Goal: Task Accomplishment & Management: Manage account settings

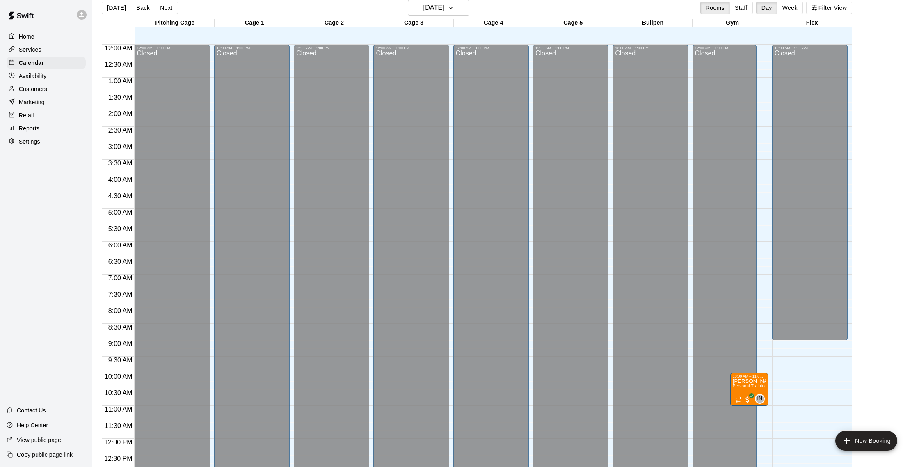
scroll to position [366, 0]
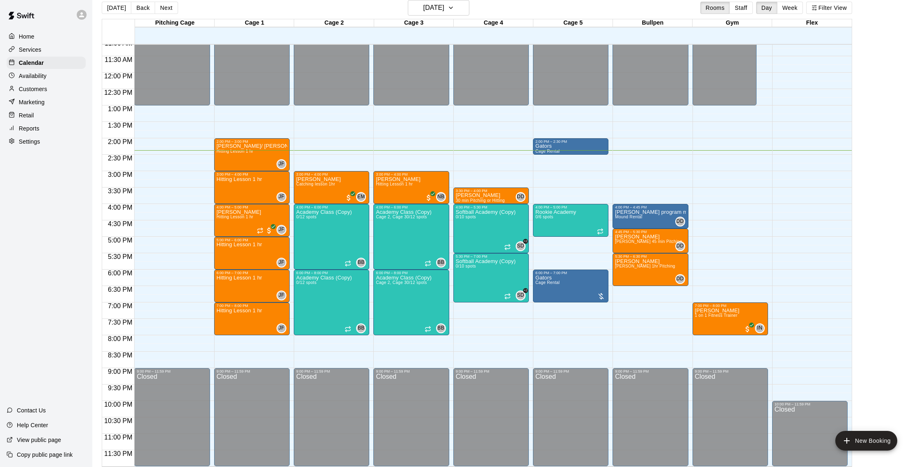
click at [30, 124] on div "Reports" at bounding box center [46, 128] width 79 height 12
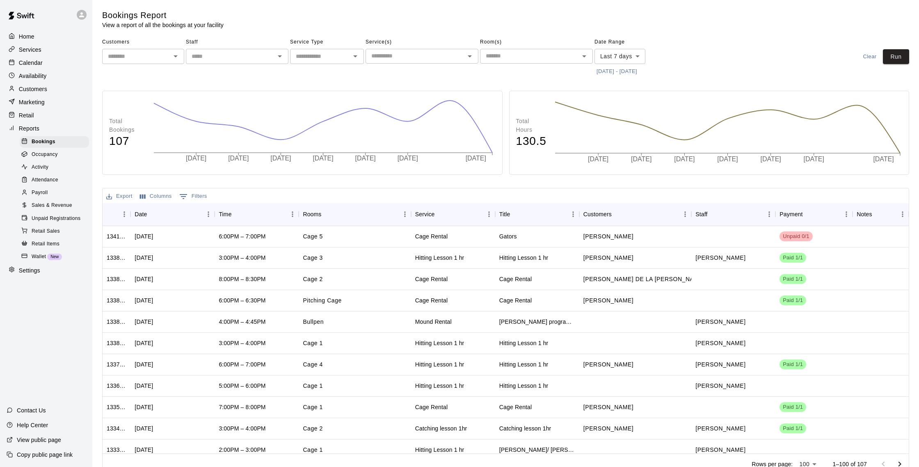
scroll to position [1, 0]
click at [41, 60] on p "Calendar" at bounding box center [31, 63] width 24 height 8
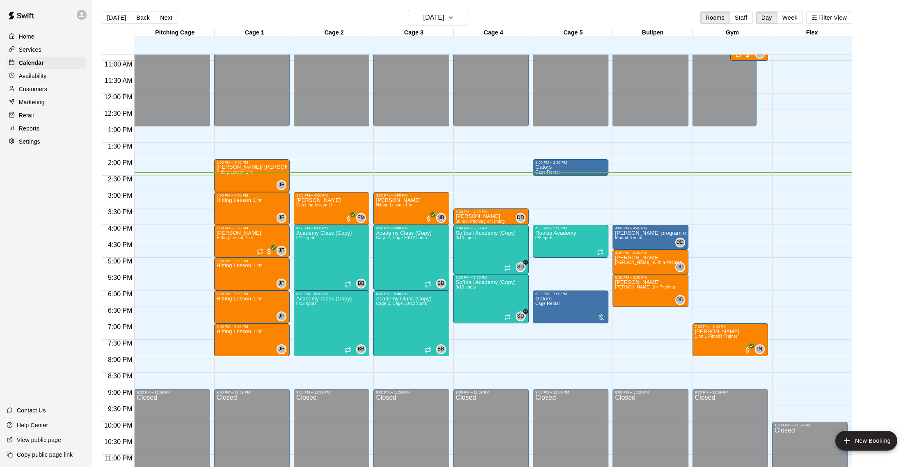
scroll to position [352, 0]
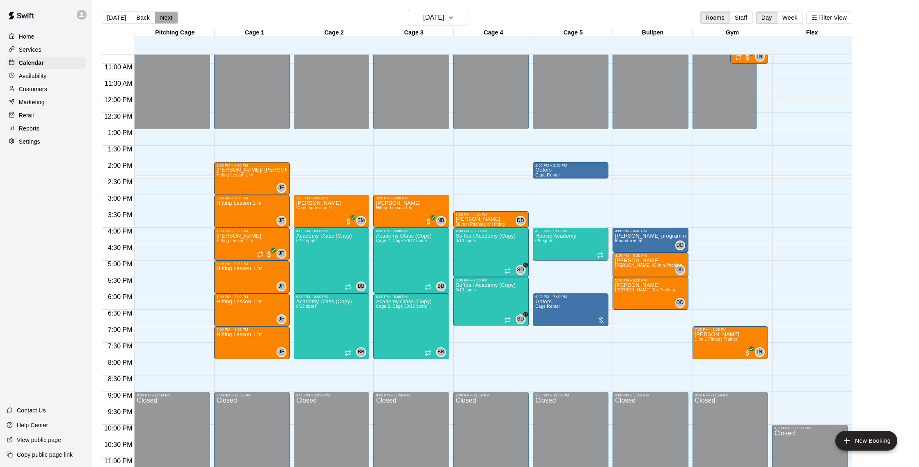
click at [165, 21] on button "Next" at bounding box center [166, 17] width 23 height 12
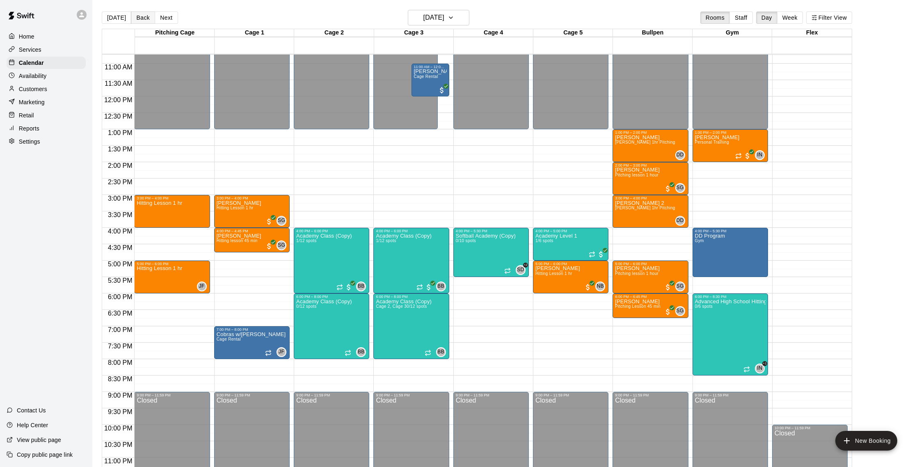
click at [138, 19] on button "Back" at bounding box center [143, 17] width 24 height 12
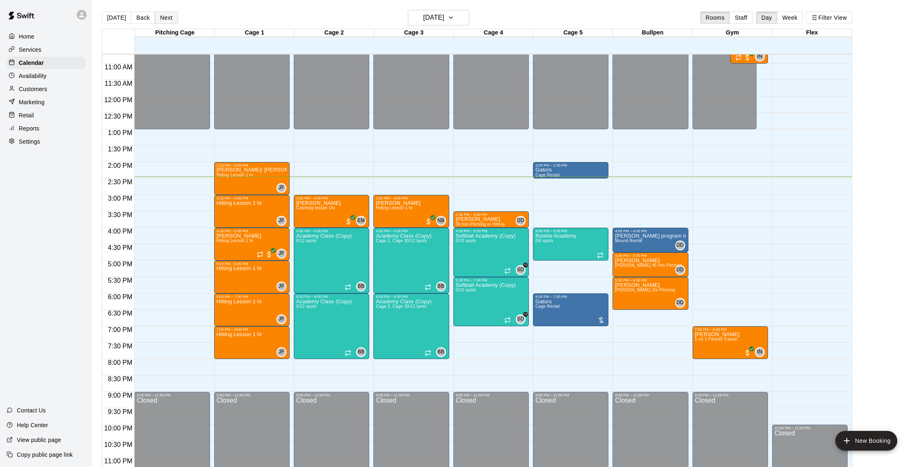
click at [169, 19] on button "Next" at bounding box center [166, 17] width 23 height 12
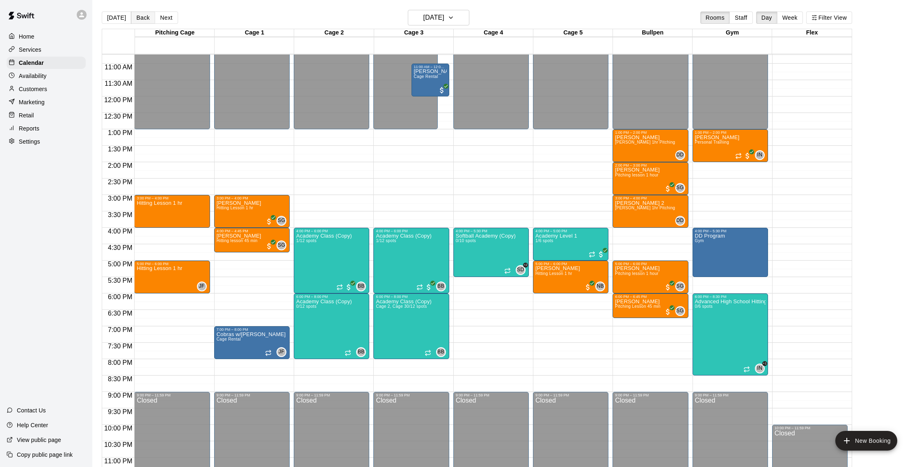
click at [142, 21] on button "Back" at bounding box center [143, 17] width 24 height 12
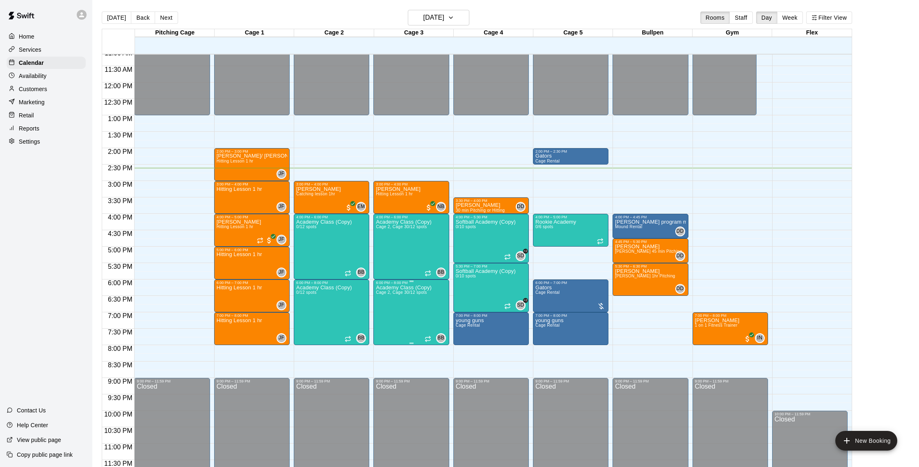
scroll to position [3, 0]
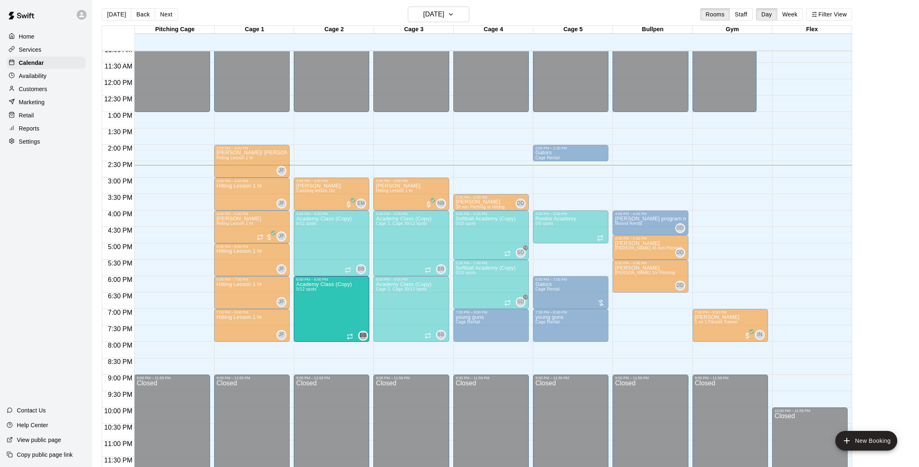
drag, startPoint x: 337, startPoint y: 289, endPoint x: 366, endPoint y: 295, distance: 29.3
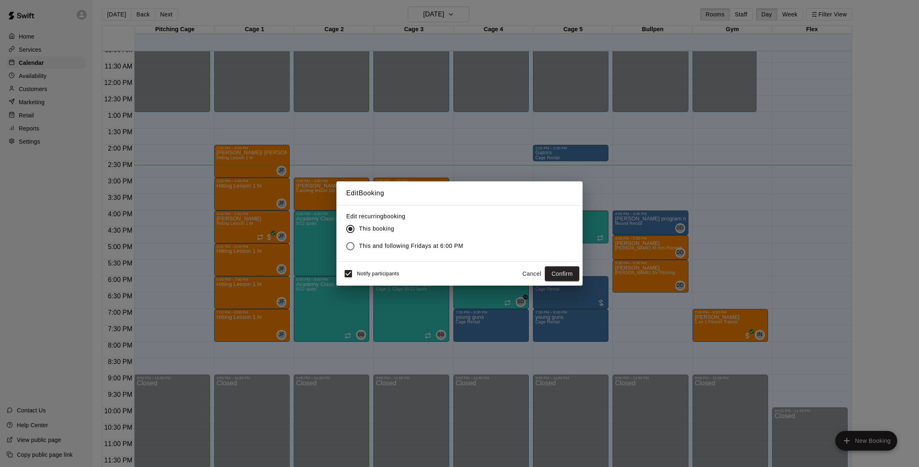
click at [535, 276] on button "Cancel" at bounding box center [532, 273] width 26 height 15
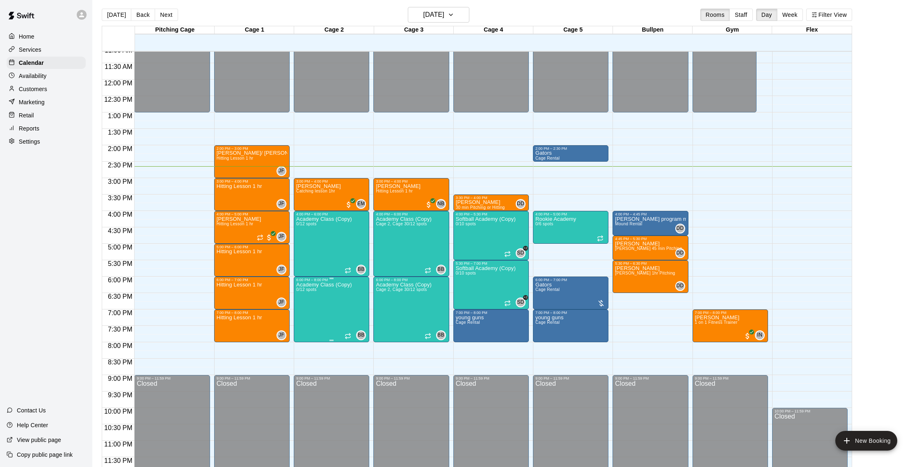
scroll to position [0, 0]
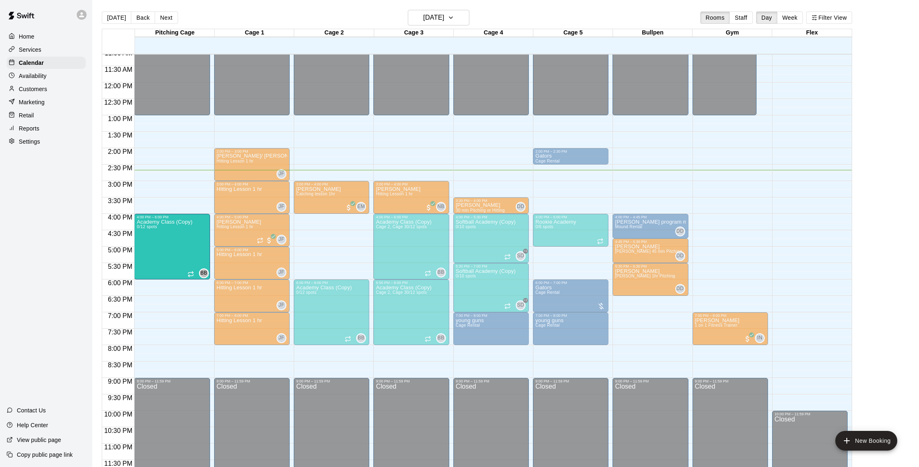
drag, startPoint x: 332, startPoint y: 254, endPoint x: 188, endPoint y: 260, distance: 144.6
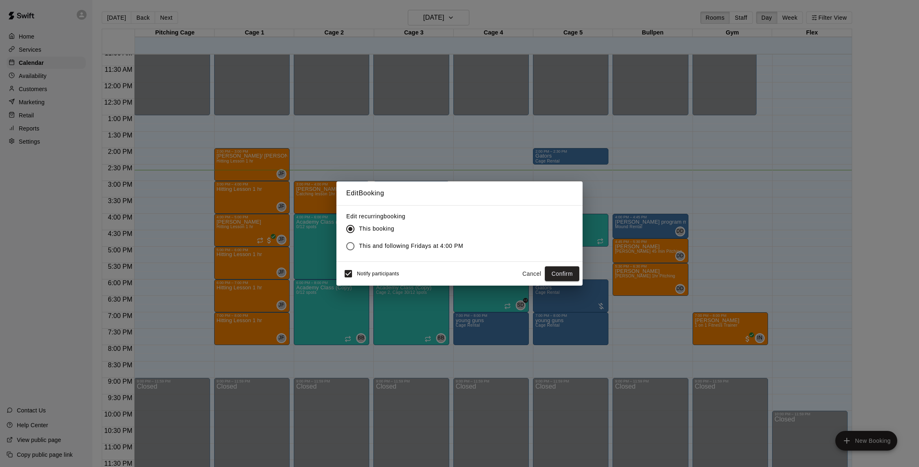
click at [569, 269] on button "Confirm" at bounding box center [562, 273] width 34 height 15
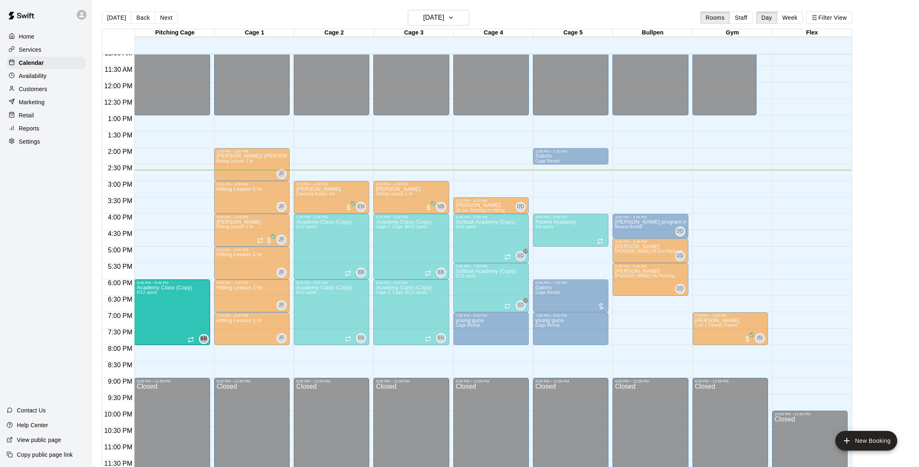
drag, startPoint x: 350, startPoint y: 314, endPoint x: 175, endPoint y: 315, distance: 175.6
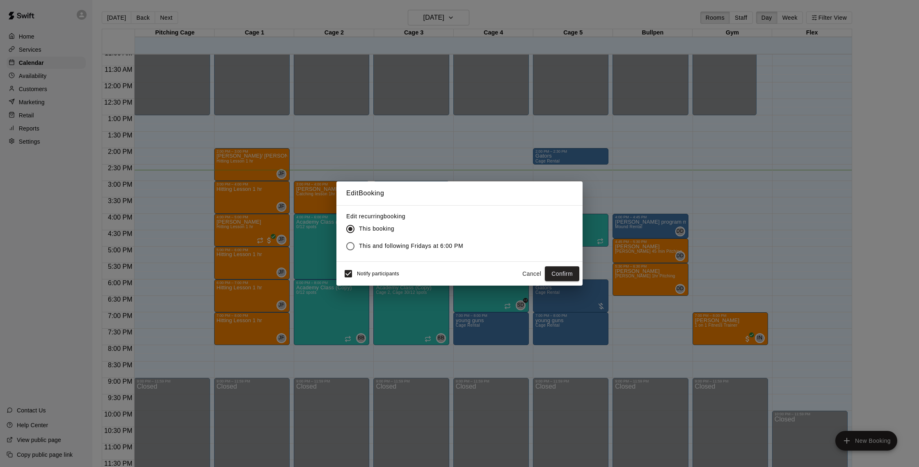
click at [552, 267] on button "Confirm" at bounding box center [562, 273] width 34 height 15
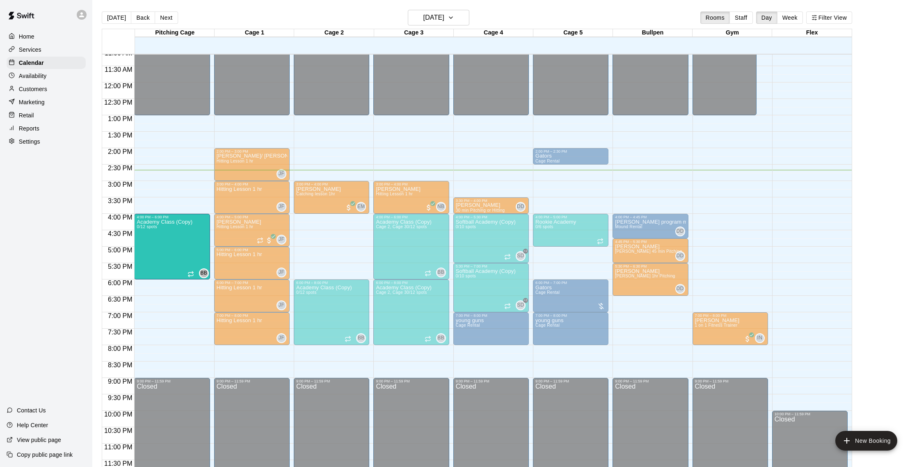
drag, startPoint x: 346, startPoint y: 251, endPoint x: 166, endPoint y: 257, distance: 180.6
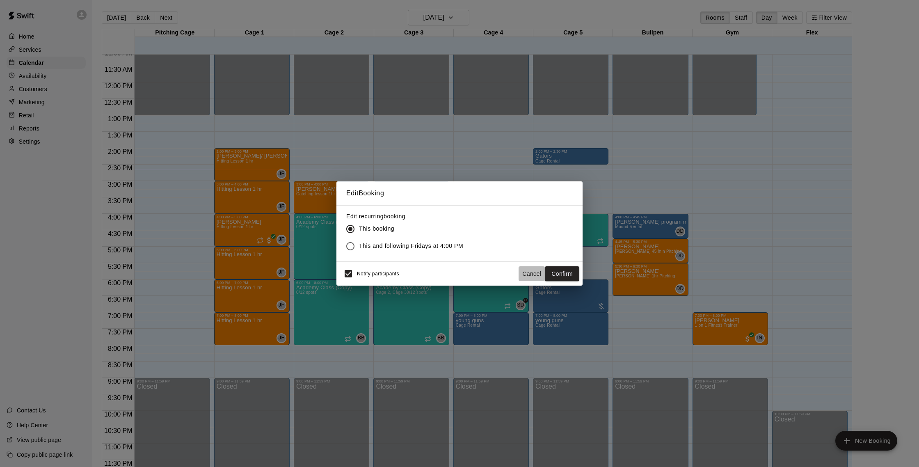
drag, startPoint x: 541, startPoint y: 276, endPoint x: 519, endPoint y: 276, distance: 21.7
click at [541, 276] on button "Cancel" at bounding box center [532, 273] width 26 height 15
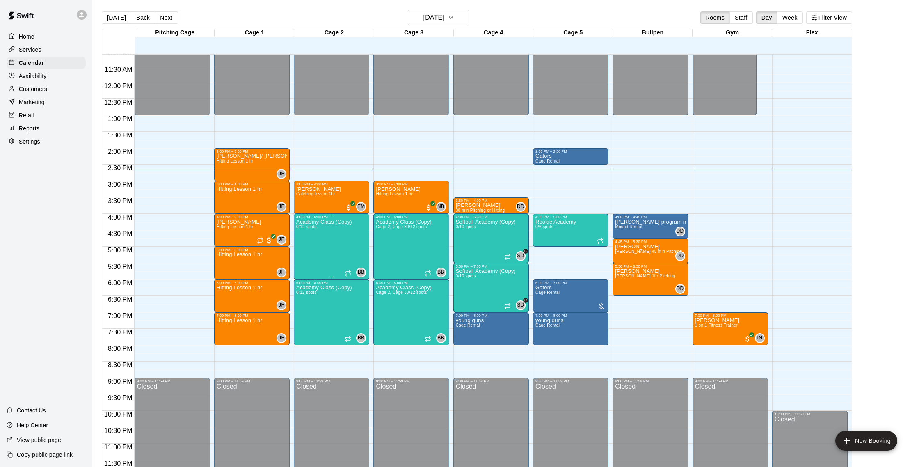
click at [359, 252] on div "Academy Class (Copy) 0/12 spots BB 0" at bounding box center [331, 452] width 71 height 467
click at [307, 249] on img "edit" at bounding box center [304, 246] width 9 height 9
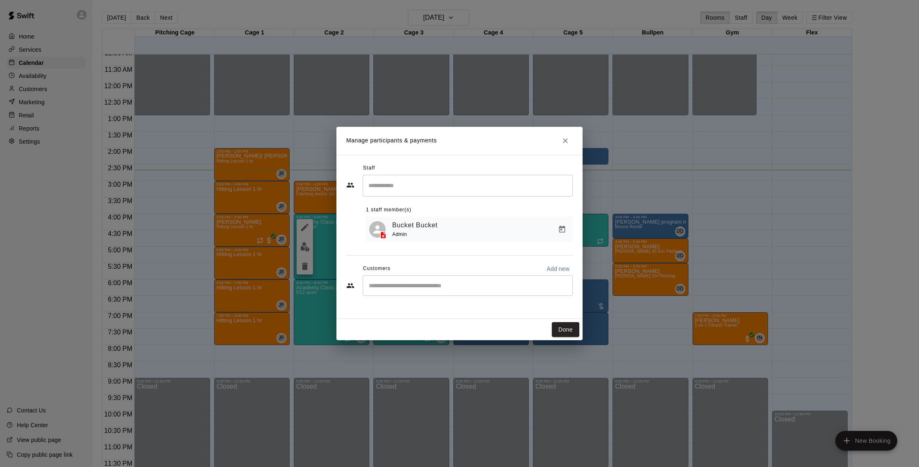
click at [567, 148] on h2 "Manage participants & payments" at bounding box center [459, 141] width 246 height 28
click at [563, 142] on icon "Close" at bounding box center [565, 140] width 5 height 5
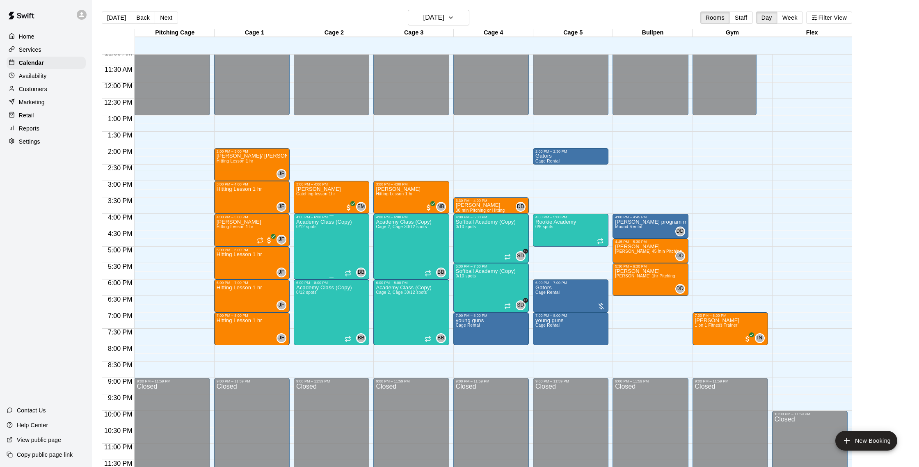
click at [345, 230] on div "Academy Class (Copy) 0/12 spots" at bounding box center [324, 452] width 56 height 467
click at [313, 227] on button "edit" at bounding box center [305, 227] width 16 height 16
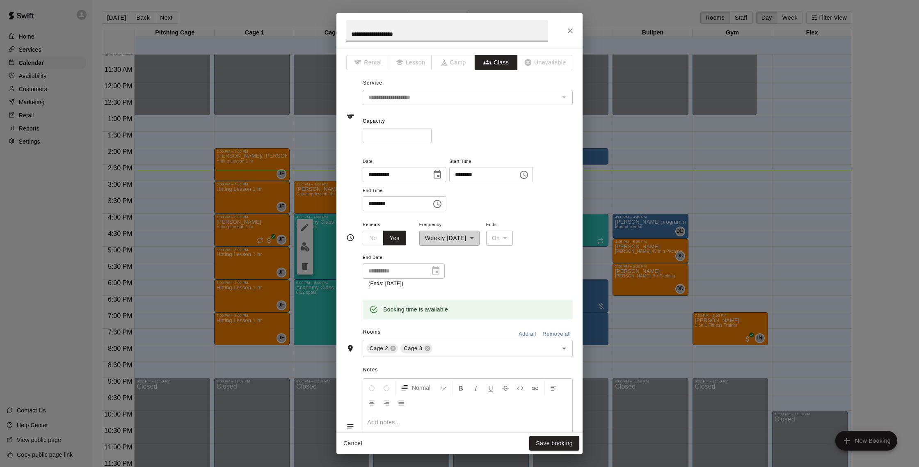
drag, startPoint x: 427, startPoint y: 348, endPoint x: 416, endPoint y: 351, distance: 11.3
click at [427, 348] on icon at bounding box center [427, 348] width 7 height 7
click at [391, 347] on icon at bounding box center [393, 347] width 5 height 5
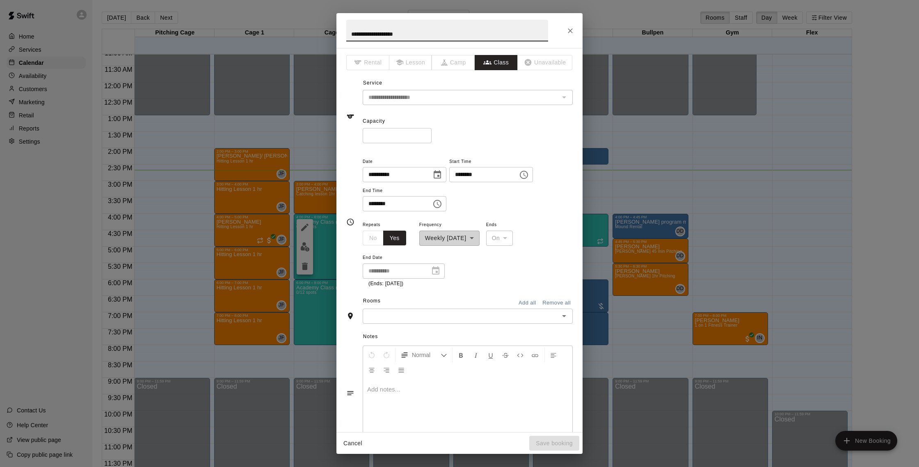
click at [549, 321] on div "​" at bounding box center [468, 316] width 210 height 15
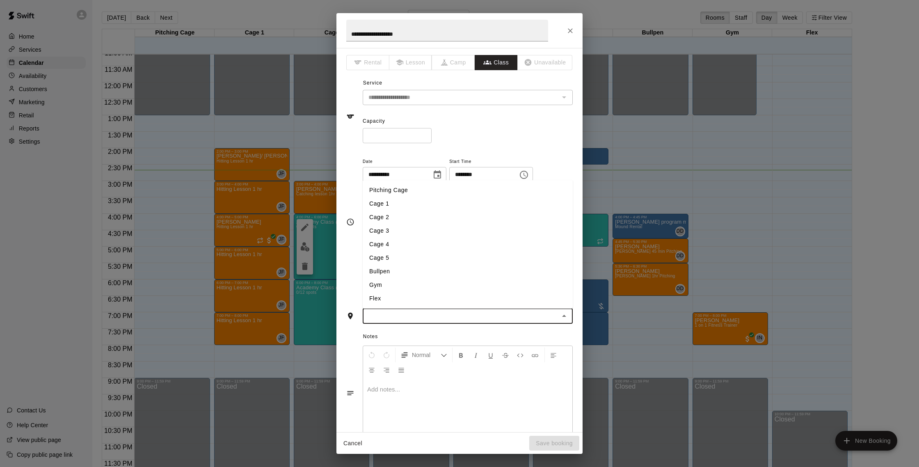
click at [379, 188] on li "Pitching Cage" at bounding box center [468, 190] width 210 height 14
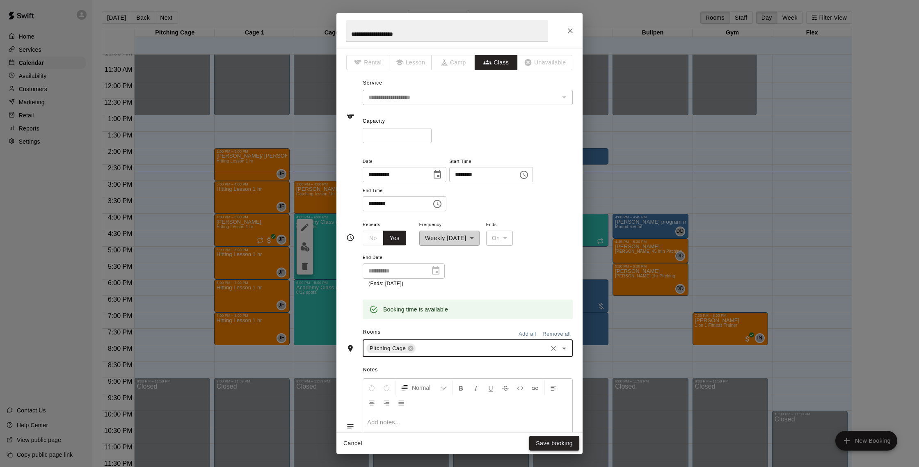
click at [550, 447] on button "Save booking" at bounding box center [554, 443] width 50 height 15
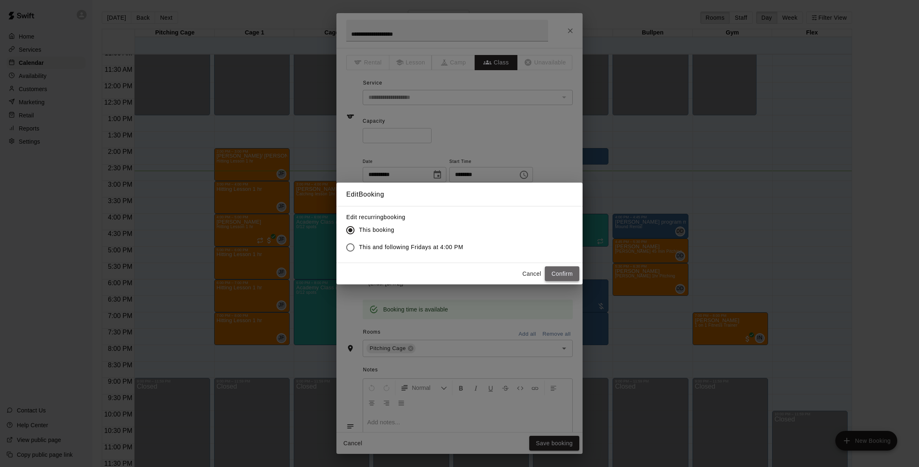
click at [557, 270] on button "Confirm" at bounding box center [562, 273] width 34 height 15
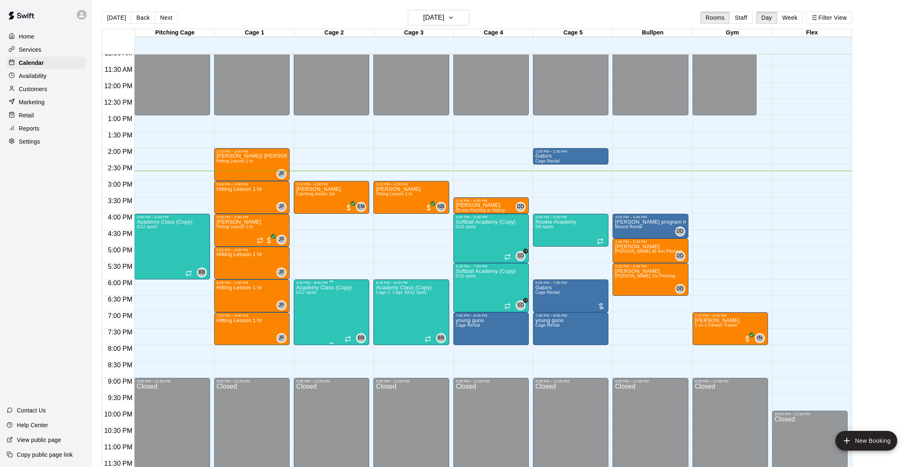
click at [300, 293] on icon "edit" at bounding box center [305, 293] width 10 height 10
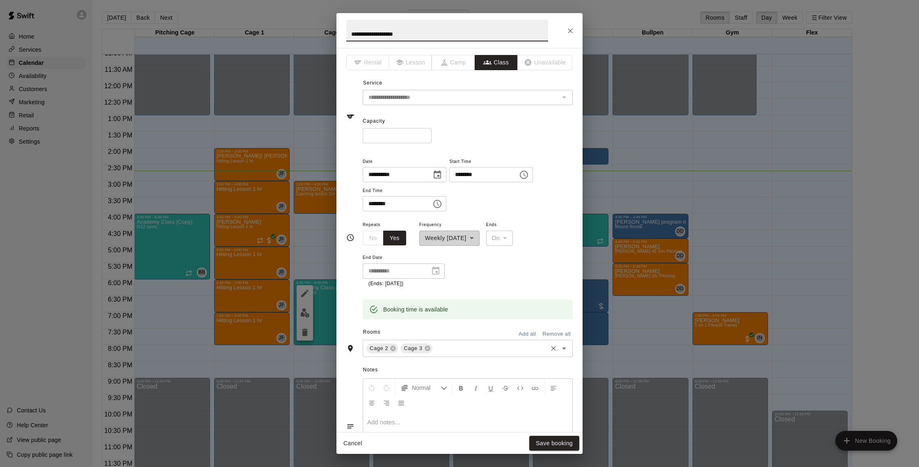
drag, startPoint x: 430, startPoint y: 346, endPoint x: 398, endPoint y: 345, distance: 32.5
click at [428, 346] on icon at bounding box center [427, 348] width 7 height 7
click at [396, 347] on icon at bounding box center [393, 348] width 7 height 7
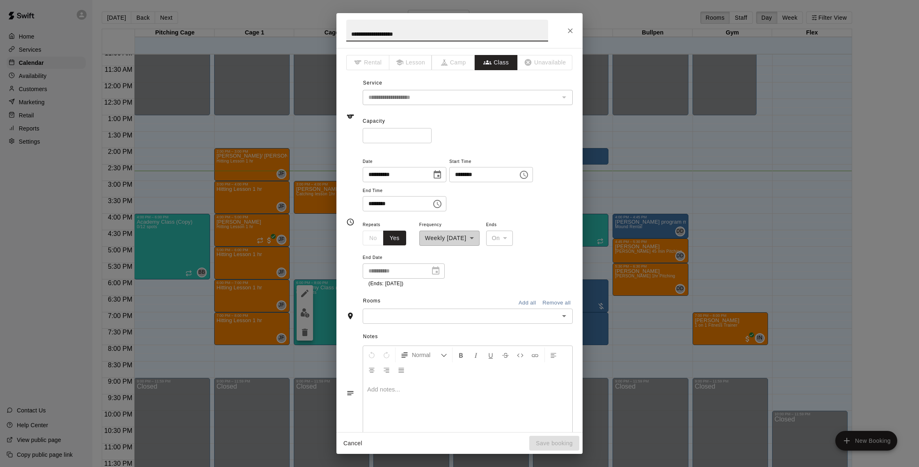
drag, startPoint x: 455, startPoint y: 307, endPoint x: 455, endPoint y: 311, distance: 4.1
click at [455, 307] on div "Rooms Add all Remove all" at bounding box center [459, 302] width 226 height 14
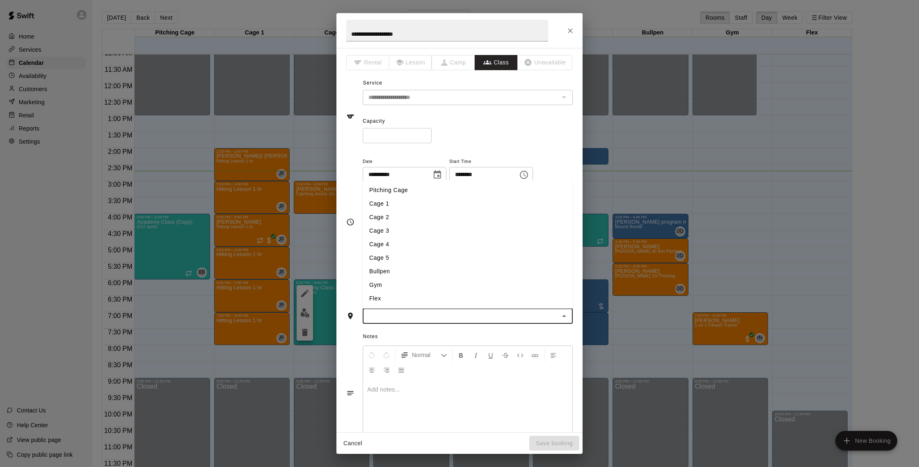
click at [455, 316] on input "text" at bounding box center [461, 316] width 192 height 10
click at [391, 190] on li "Pitching Cage" at bounding box center [468, 190] width 210 height 14
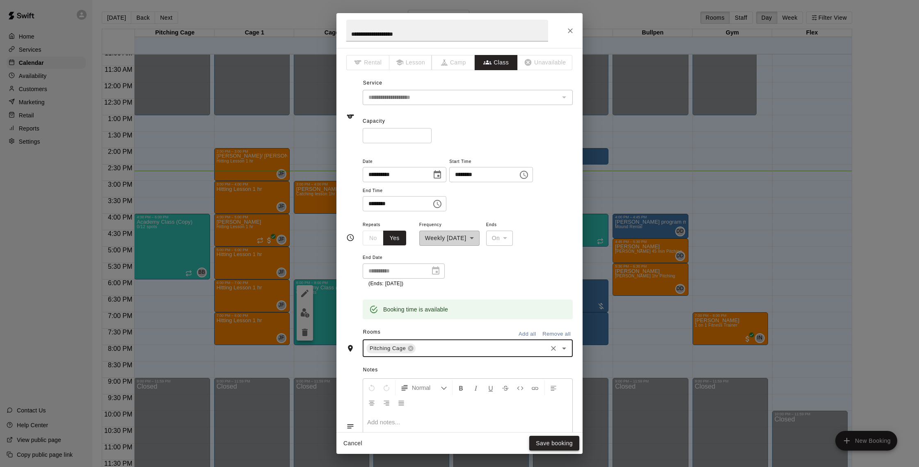
click at [551, 437] on button "Save booking" at bounding box center [554, 443] width 50 height 15
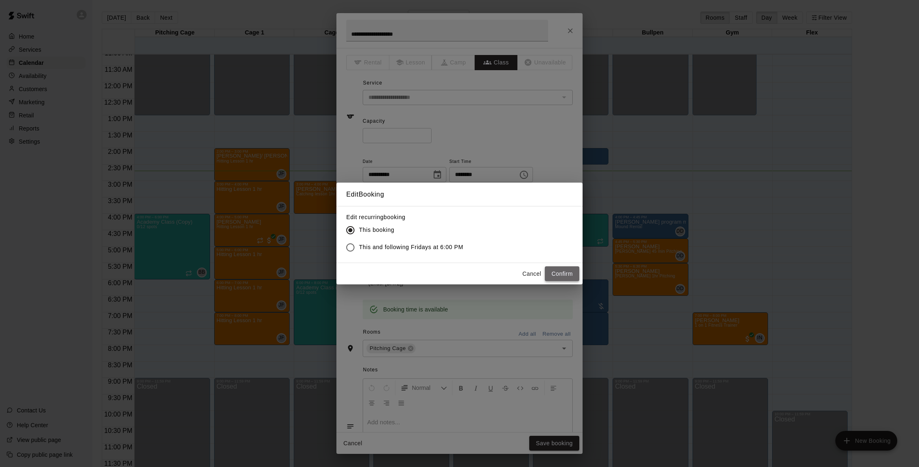
click at [554, 277] on button "Confirm" at bounding box center [562, 273] width 34 height 15
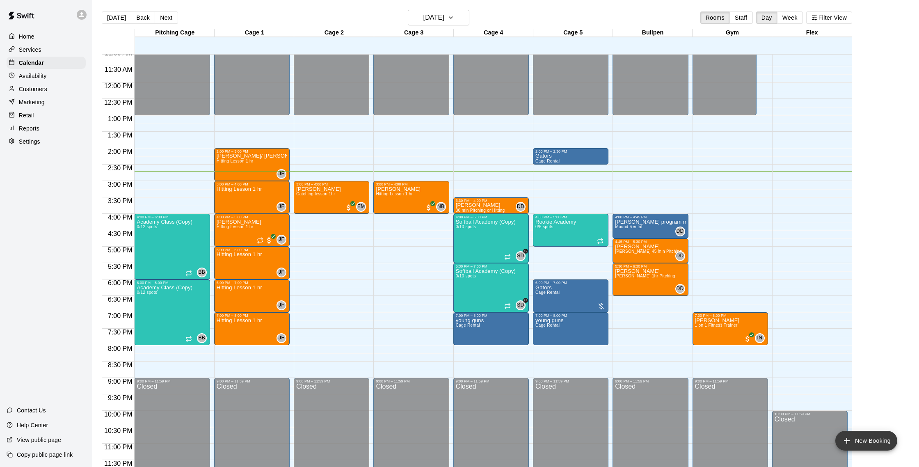
click at [861, 433] on button "New Booking" at bounding box center [866, 441] width 62 height 20
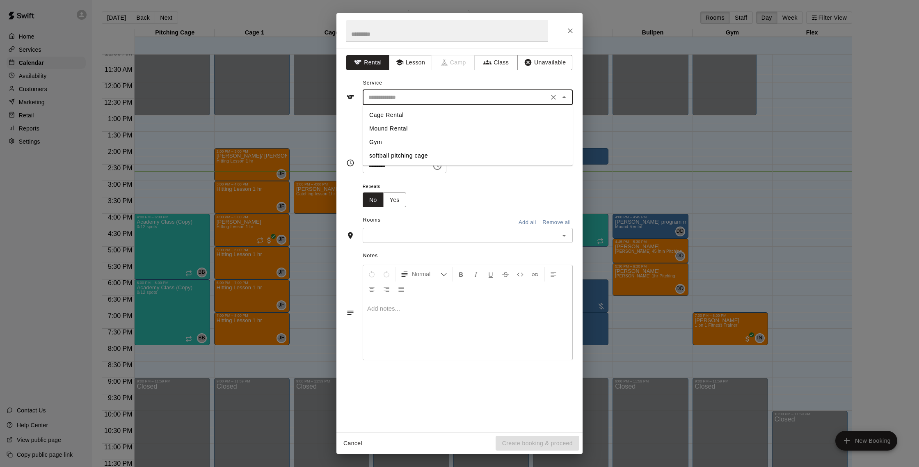
click at [411, 92] on input "text" at bounding box center [455, 97] width 181 height 10
click at [408, 114] on li "Cage Rental" at bounding box center [468, 115] width 210 height 14
type input "**********"
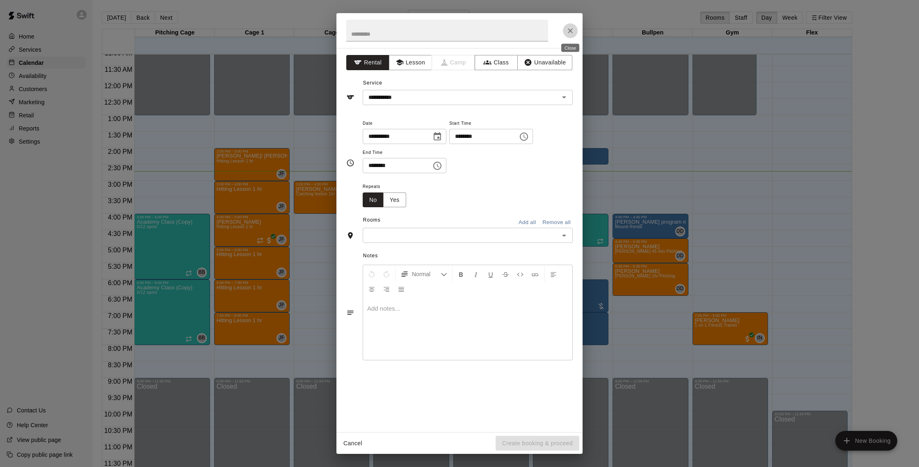
click at [572, 31] on icon "Close" at bounding box center [570, 31] width 8 height 8
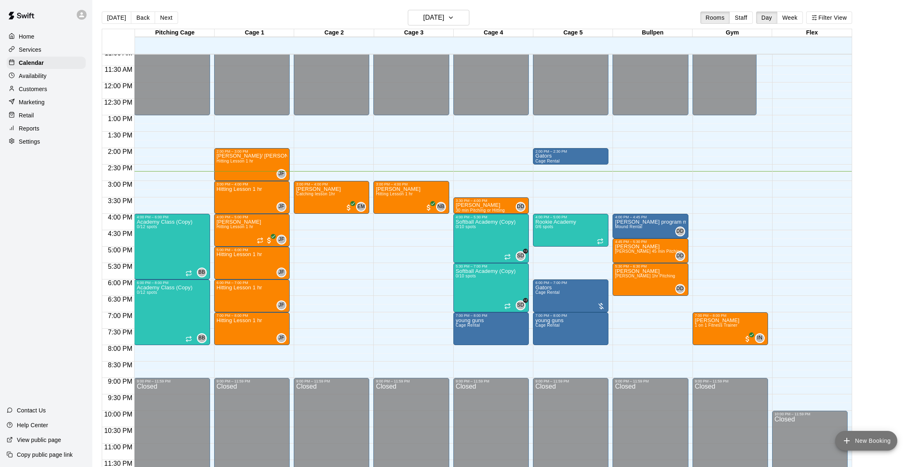
click at [873, 431] on button "New Booking" at bounding box center [866, 441] width 62 height 20
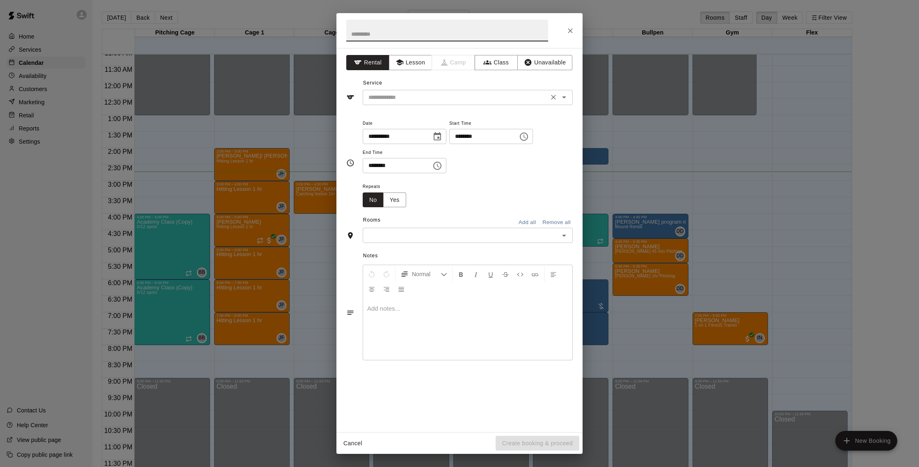
click at [492, 104] on div "​" at bounding box center [468, 97] width 210 height 15
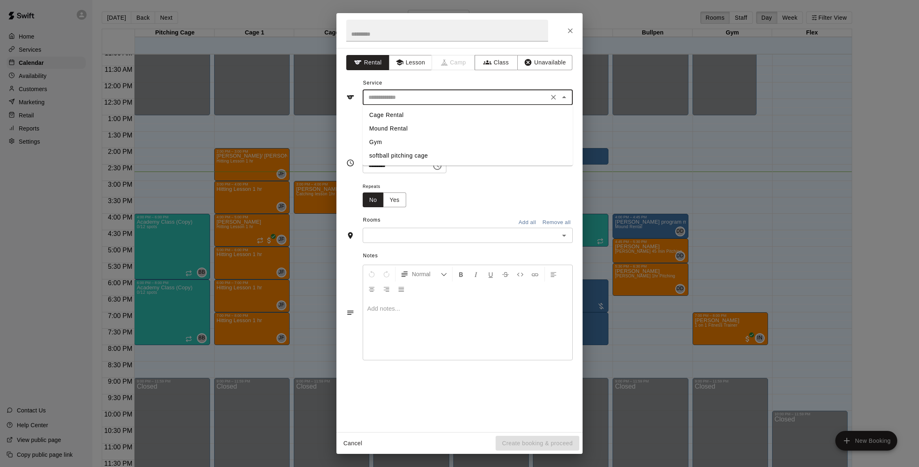
click at [419, 111] on li "Cage Rental" at bounding box center [468, 115] width 210 height 14
type input "**********"
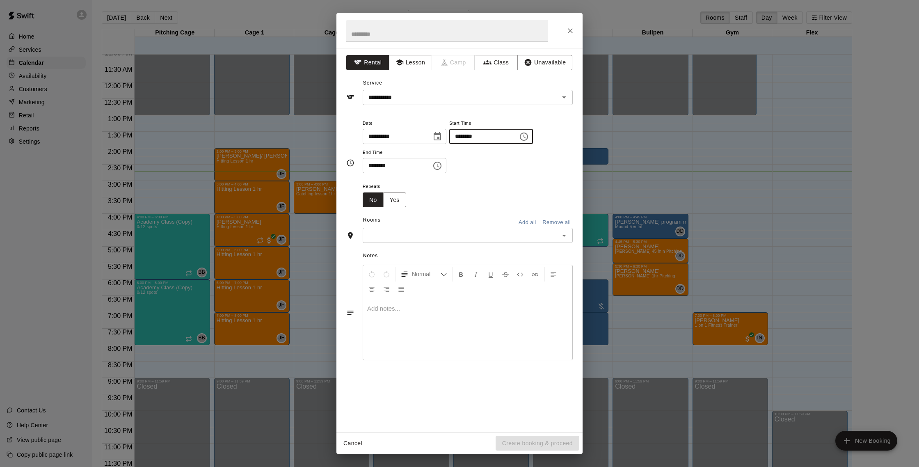
click at [464, 139] on input "********" at bounding box center [480, 136] width 63 height 15
type input "********"
click at [384, 167] on input "********" at bounding box center [394, 165] width 63 height 15
click at [375, 165] on input "********" at bounding box center [394, 165] width 63 height 15
type input "********"
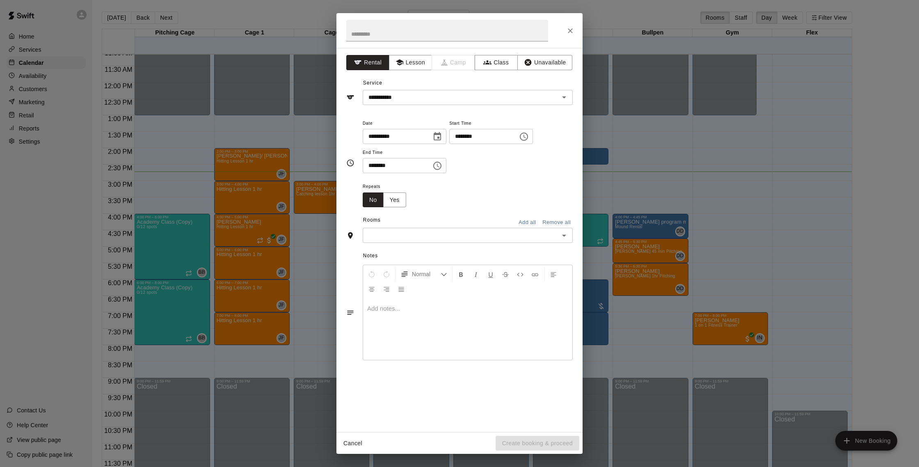
click at [454, 195] on div "Repeats No Yes" at bounding box center [468, 194] width 210 height 26
click at [565, 29] on button "Close" at bounding box center [570, 30] width 15 height 15
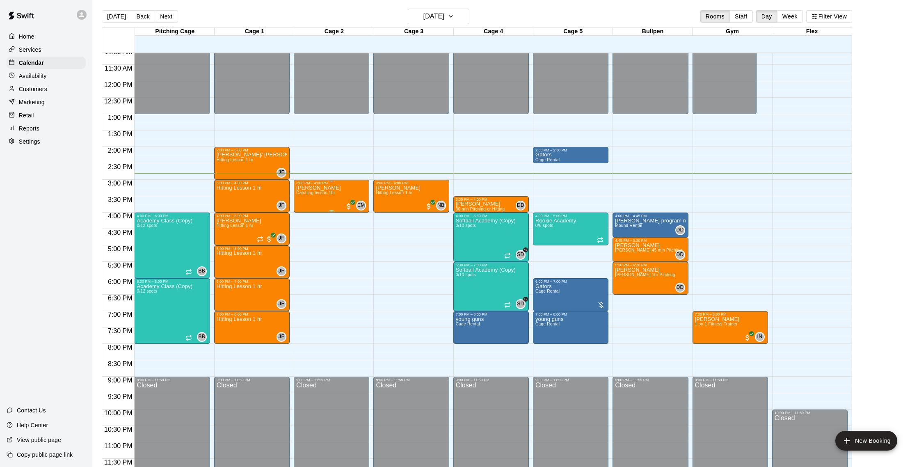
scroll to position [4, 0]
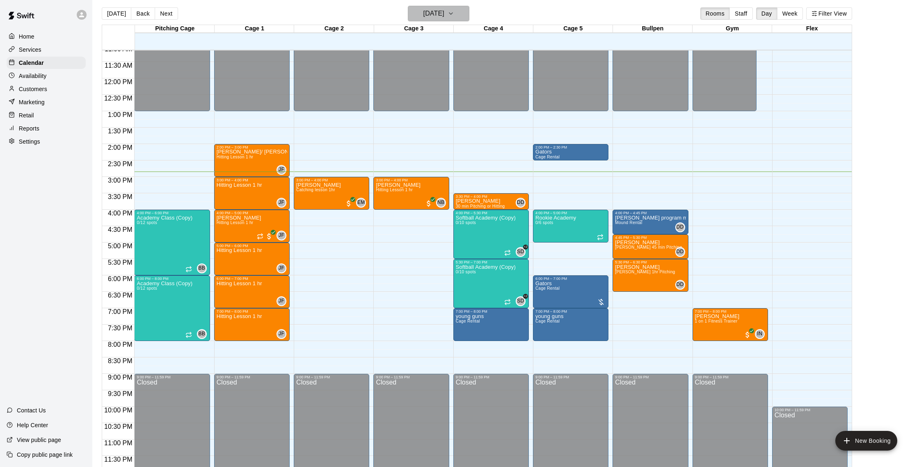
click at [467, 7] on button "[DATE]" at bounding box center [439, 14] width 62 height 16
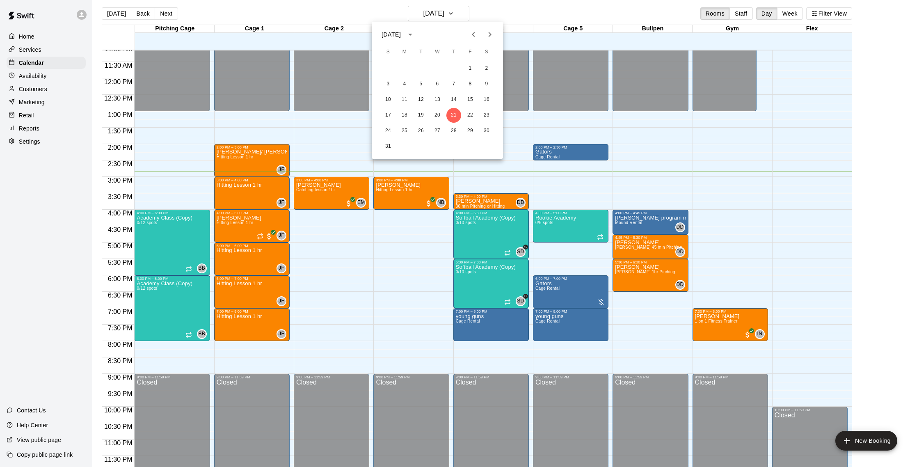
click at [487, 35] on icon "Next month" at bounding box center [490, 35] width 10 height 10
click at [410, 69] on button "1" at bounding box center [404, 68] width 15 height 15
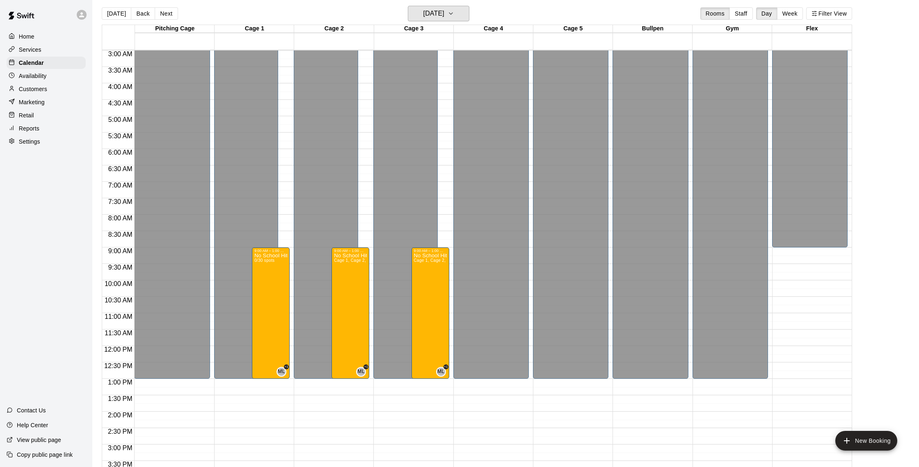
scroll to position [100, 0]
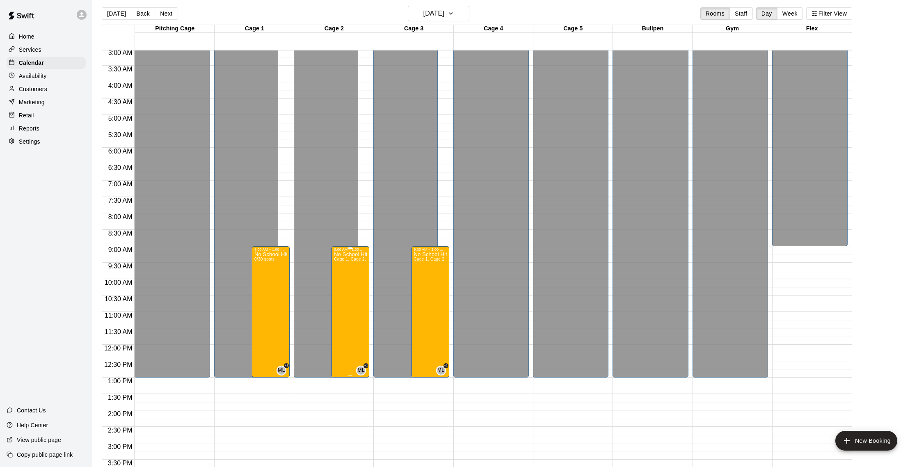
click at [357, 314] on div at bounding box center [459, 233] width 919 height 467
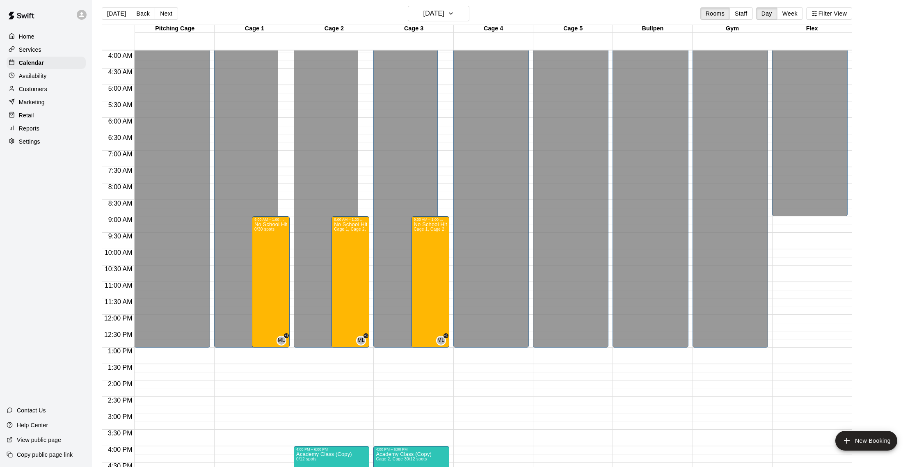
scroll to position [146, 0]
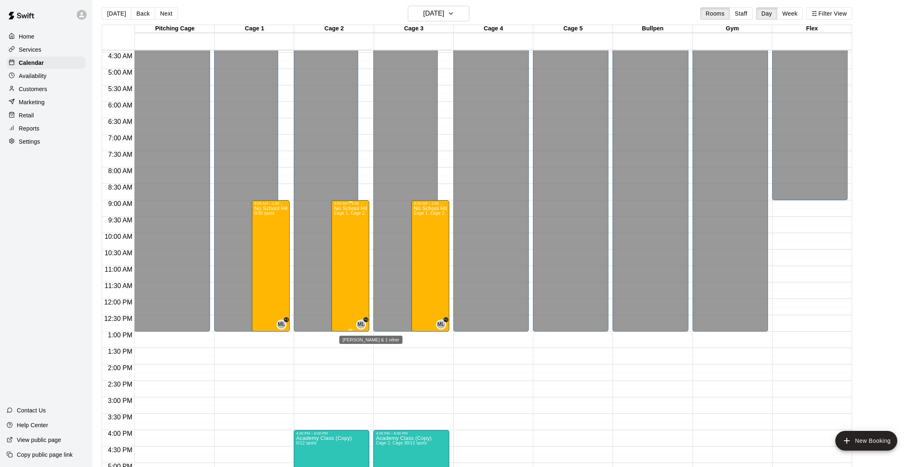
click at [362, 329] on div "ML" at bounding box center [361, 325] width 10 height 10
click at [364, 328] on icon "edit" at bounding box center [364, 328] width 7 height 7
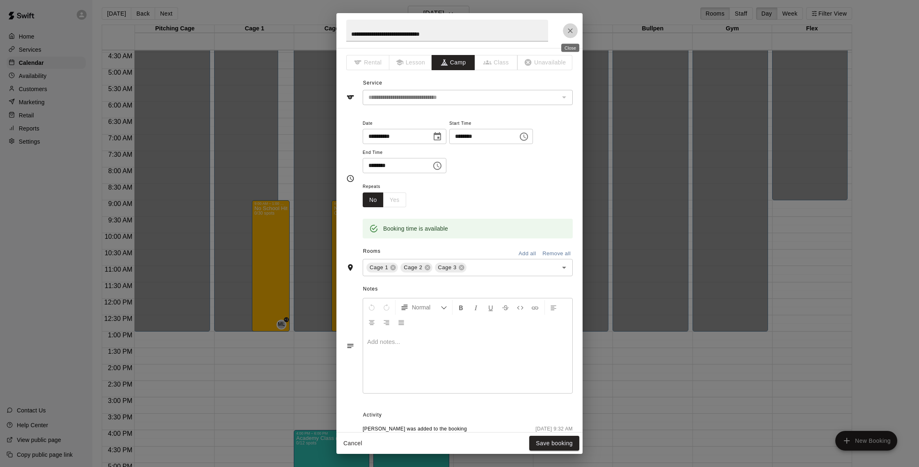
click at [574, 36] on button "Close" at bounding box center [570, 30] width 15 height 15
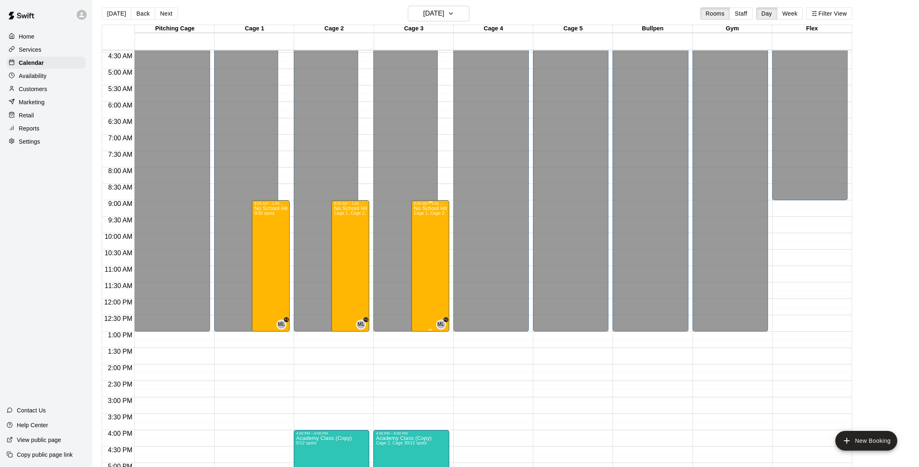
click at [437, 306] on div "No School Hitting/Fielding Clinic Cage 1, Cage 2, Cage 3 0/30 spots" at bounding box center [430, 439] width 33 height 467
click at [420, 231] on img "edit" at bounding box center [422, 233] width 9 height 9
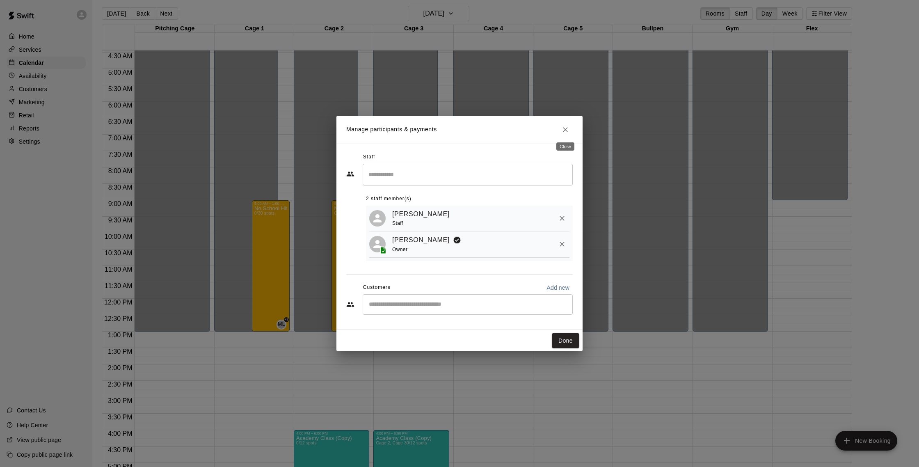
click at [566, 132] on icon "Close" at bounding box center [565, 130] width 8 height 8
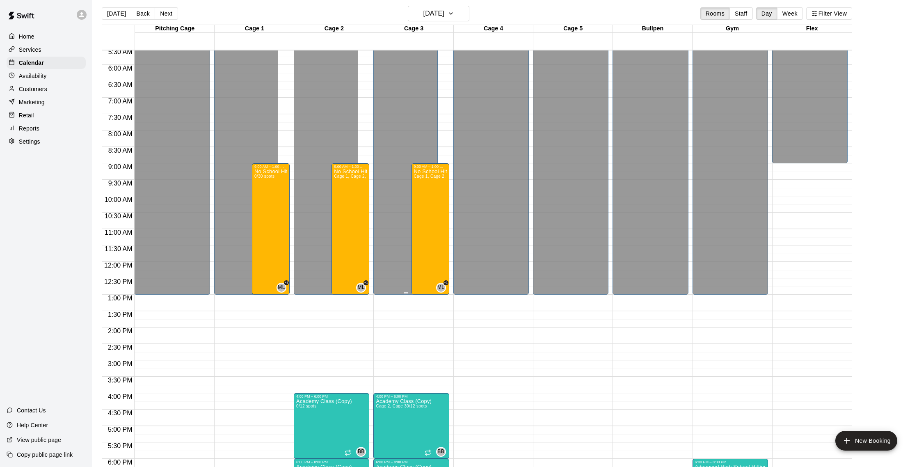
scroll to position [185, 0]
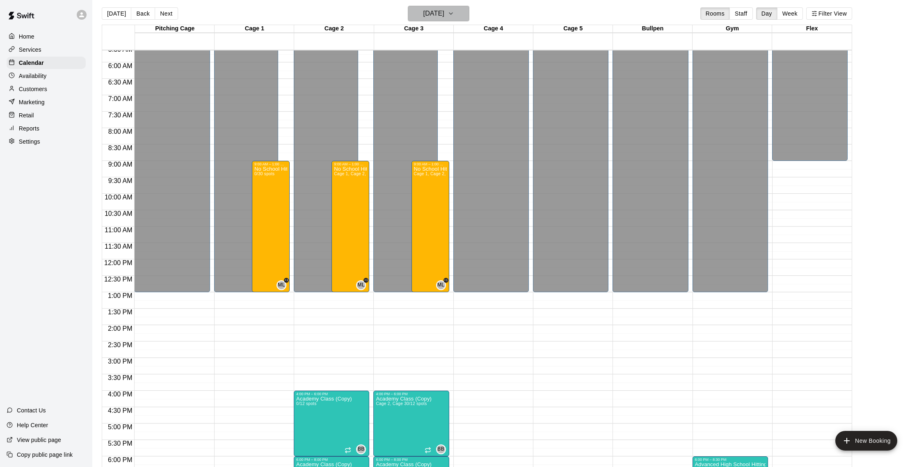
click at [466, 14] on button "[DATE]" at bounding box center [439, 14] width 62 height 16
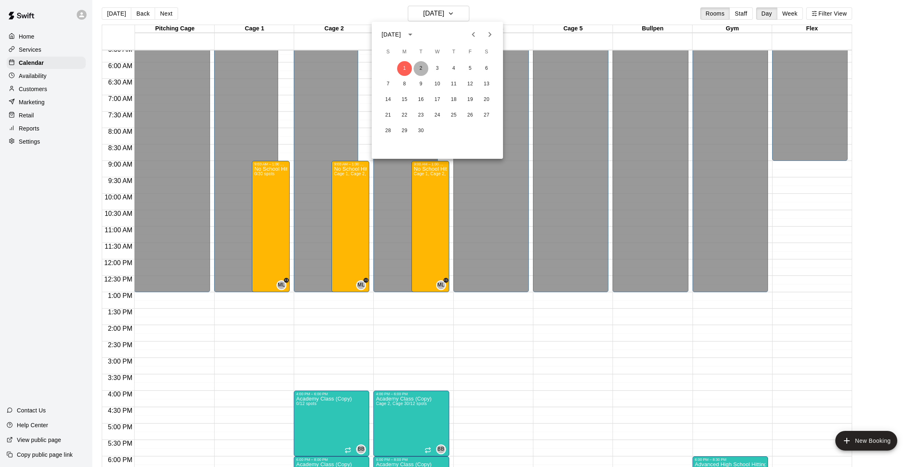
click at [424, 70] on button "2" at bounding box center [421, 68] width 15 height 15
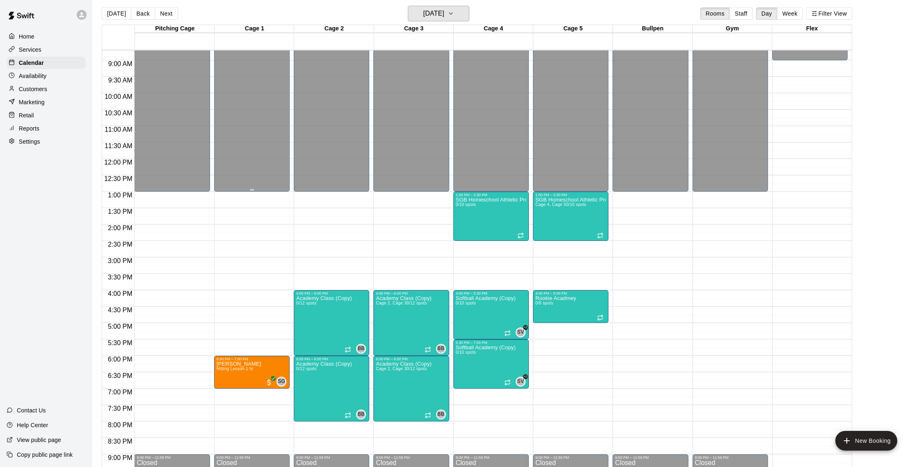
scroll to position [320, 0]
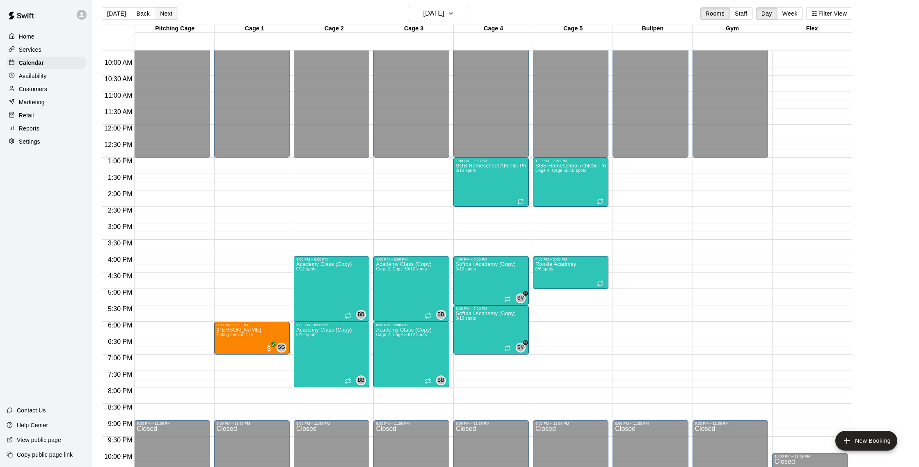
click at [162, 15] on button "Next" at bounding box center [166, 13] width 23 height 12
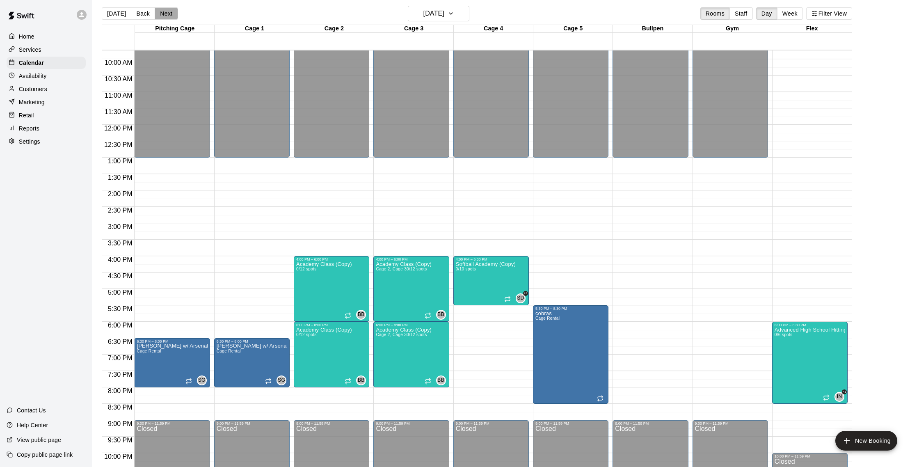
click at [162, 15] on button "Next" at bounding box center [166, 13] width 23 height 12
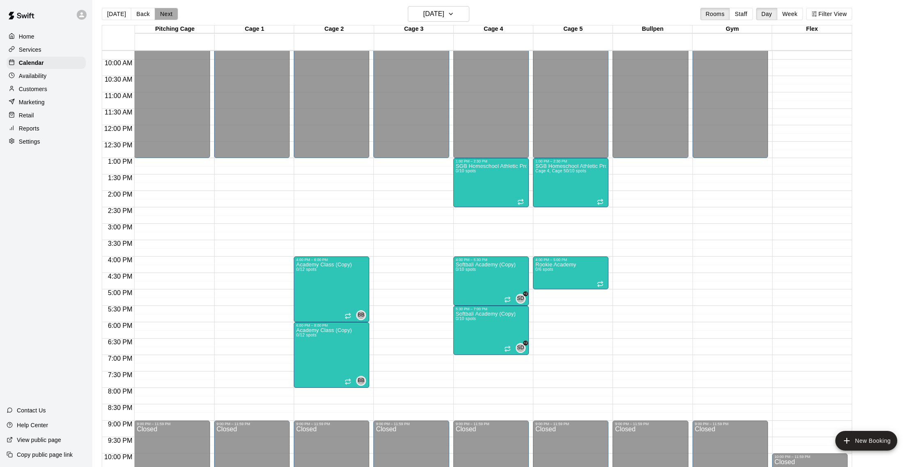
click at [162, 15] on button "Next" at bounding box center [166, 14] width 23 height 12
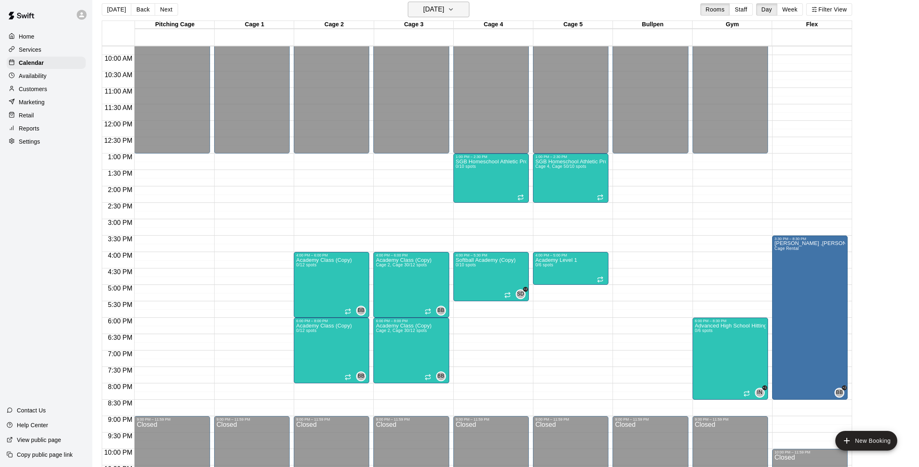
click at [454, 5] on icon "button" at bounding box center [451, 10] width 7 height 10
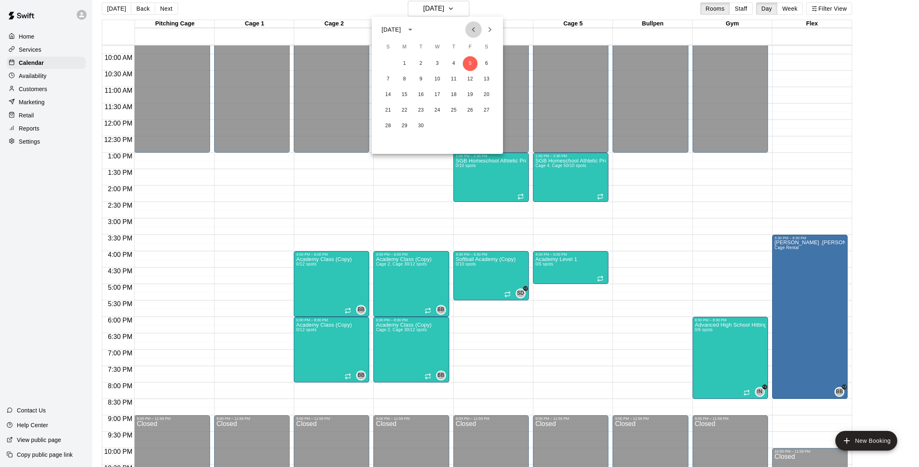
click at [475, 35] on button "Previous month" at bounding box center [473, 29] width 16 height 16
click at [466, 112] on button "22" at bounding box center [470, 110] width 15 height 15
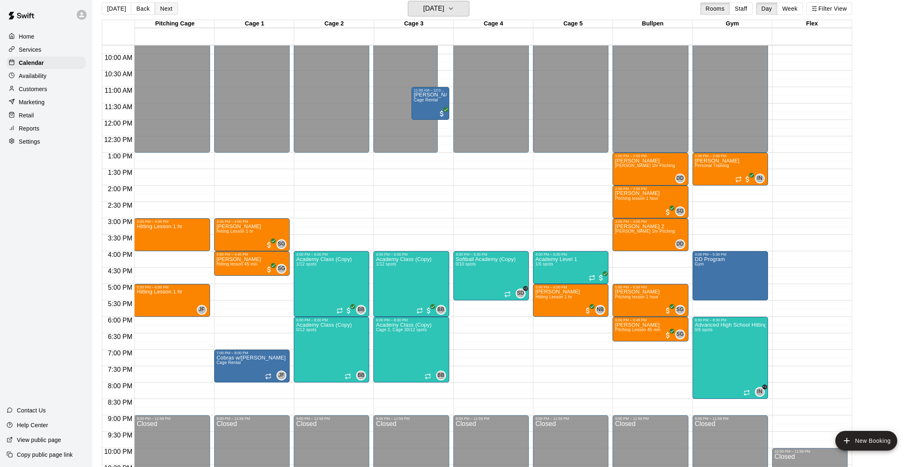
scroll to position [9, 0]
click at [169, 7] on button "Next" at bounding box center [166, 8] width 23 height 12
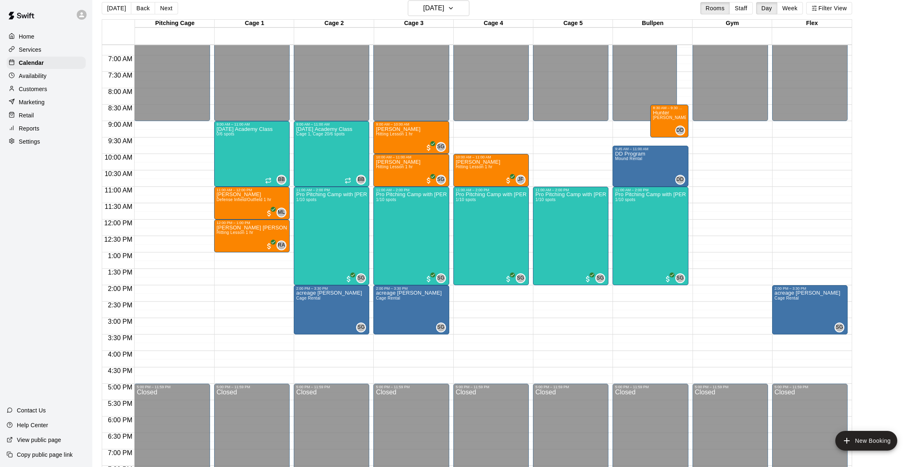
scroll to position [217, 0]
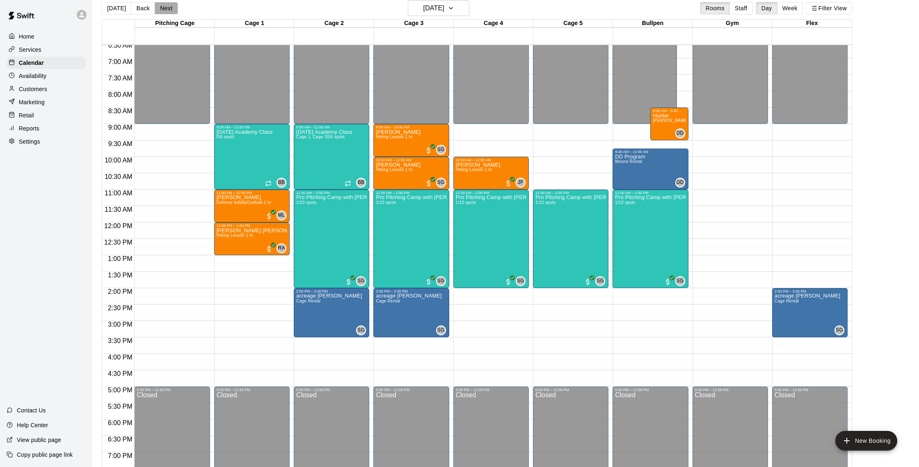
click at [171, 10] on button "Next" at bounding box center [166, 8] width 23 height 12
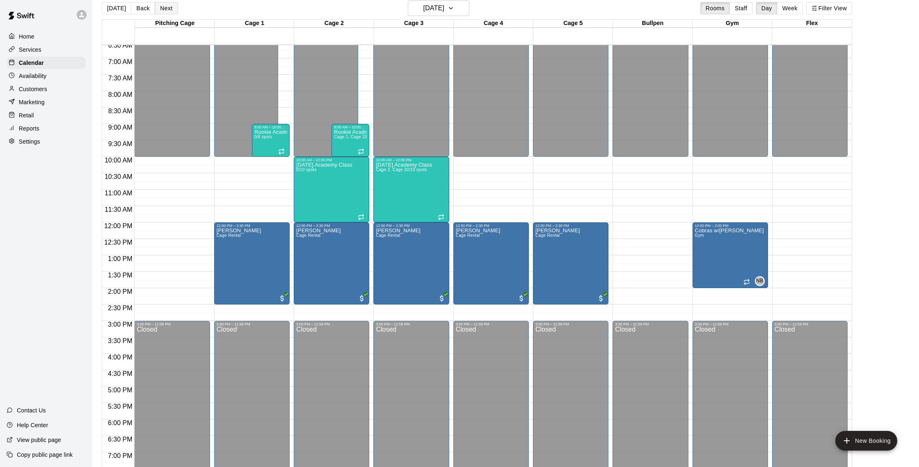
click at [169, 13] on button "Next" at bounding box center [166, 8] width 23 height 12
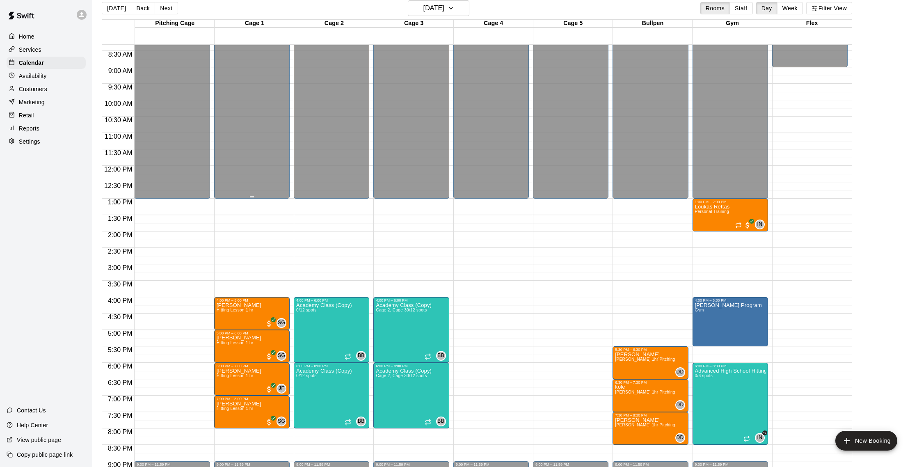
scroll to position [274, 0]
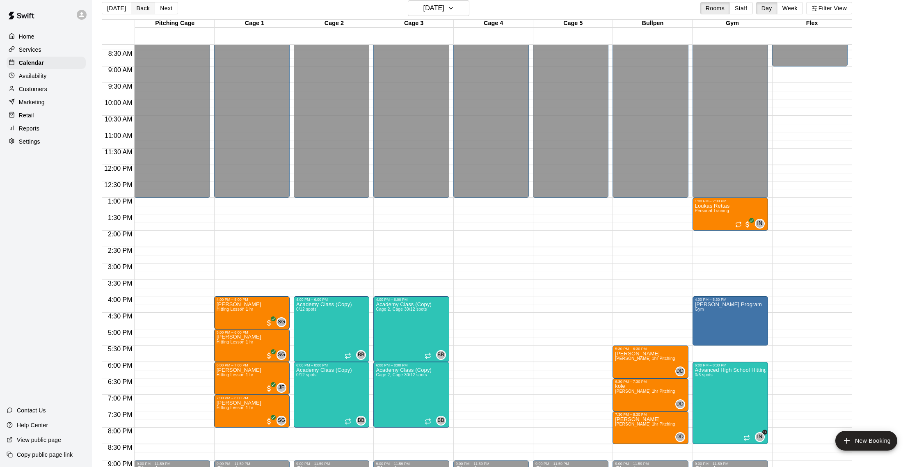
click at [138, 9] on button "Back" at bounding box center [143, 8] width 24 height 12
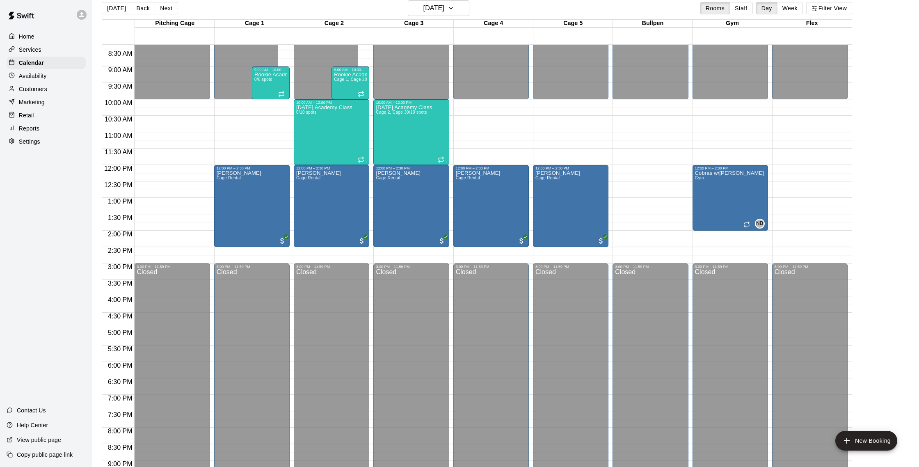
scroll to position [13, 0]
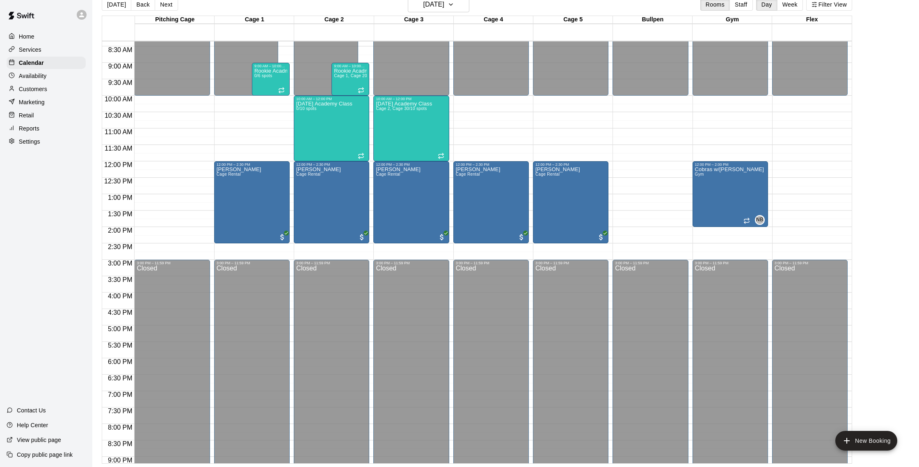
click at [134, 12] on div "[DATE] Back [DATE][DATE] Rooms Staff Day Week Filter View" at bounding box center [477, 6] width 750 height 19
click at [142, 2] on button "Back" at bounding box center [143, 4] width 24 height 12
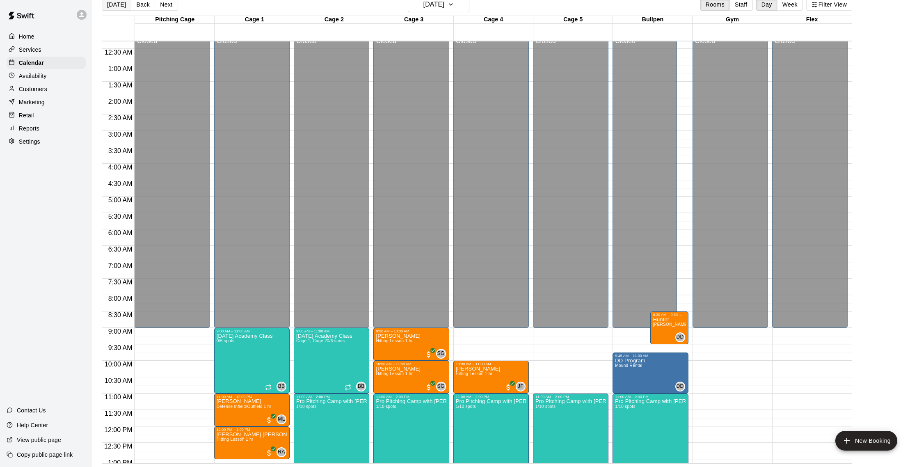
scroll to position [7, 0]
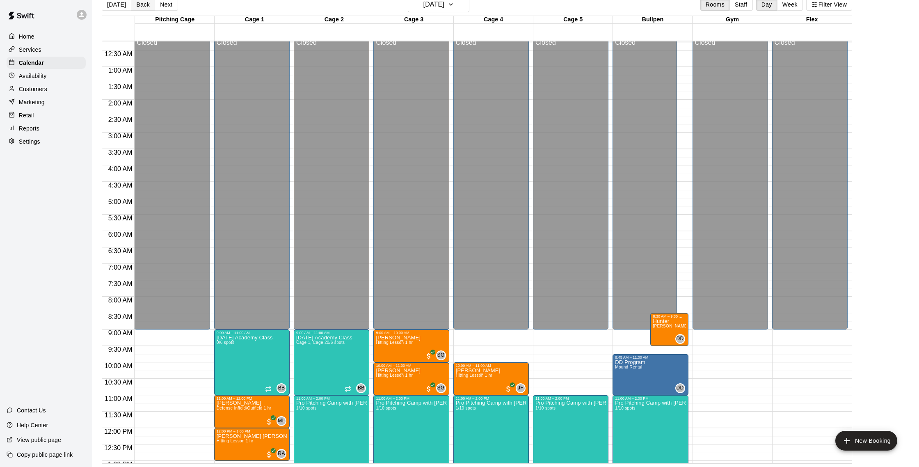
click at [137, 5] on button "Back" at bounding box center [143, 4] width 24 height 12
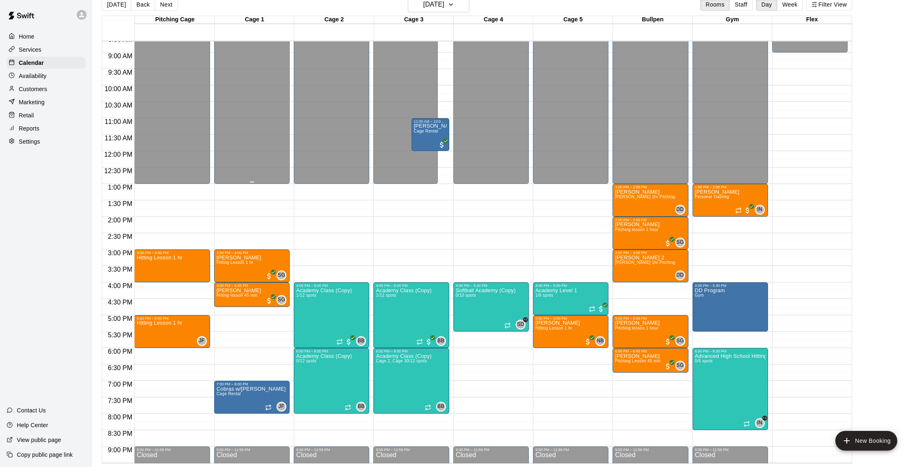
scroll to position [286, 0]
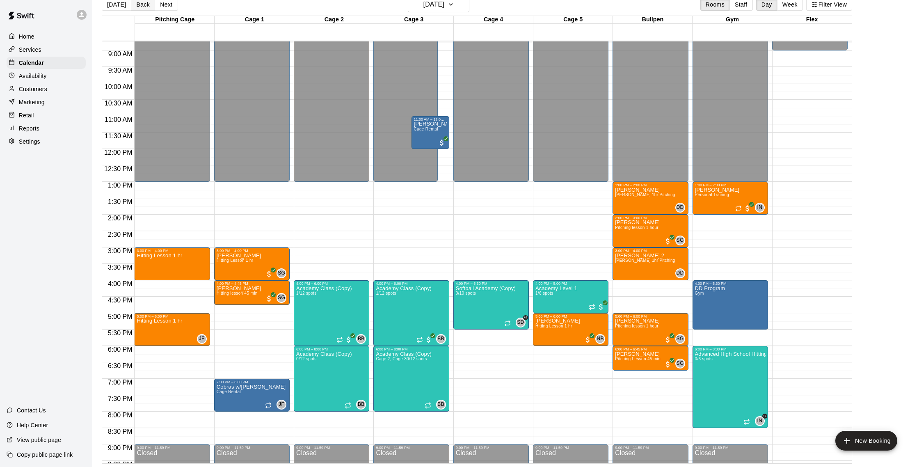
click at [140, 4] on button "Back" at bounding box center [143, 4] width 24 height 12
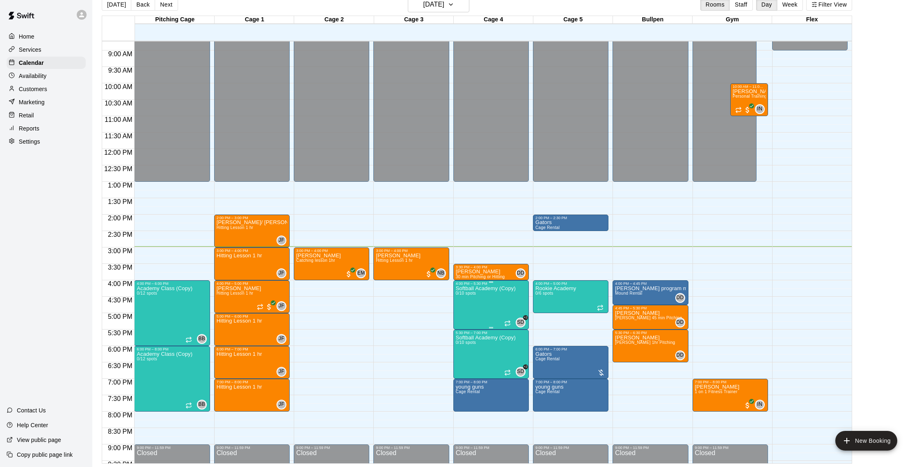
drag, startPoint x: 566, startPoint y: 272, endPoint x: 519, endPoint y: 286, distance: 48.7
click at [519, 286] on div "12:00 AM 12:30 AM 1:00 AM 1:30 AM 2:00 AM 2:30 AM 3:00 AM 3:30 AM 4:00 AM 4:30 …" at bounding box center [477, 252] width 750 height 423
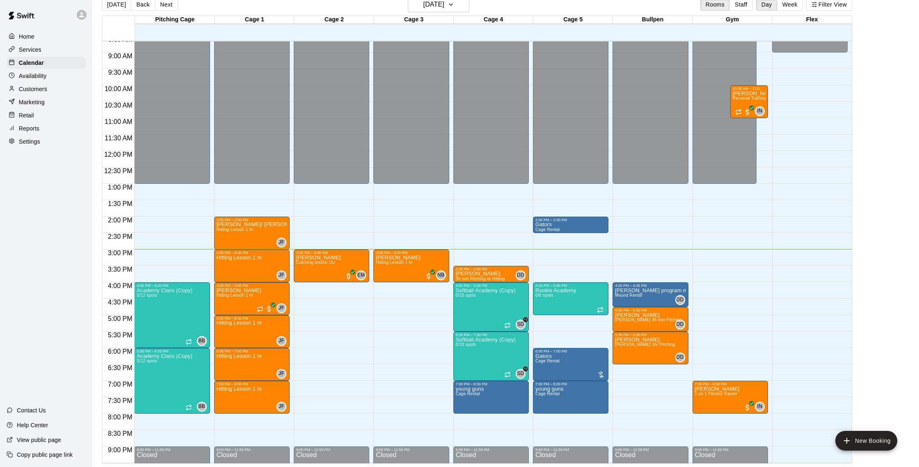
scroll to position [285, 0]
click at [869, 439] on button "New Booking" at bounding box center [866, 441] width 62 height 20
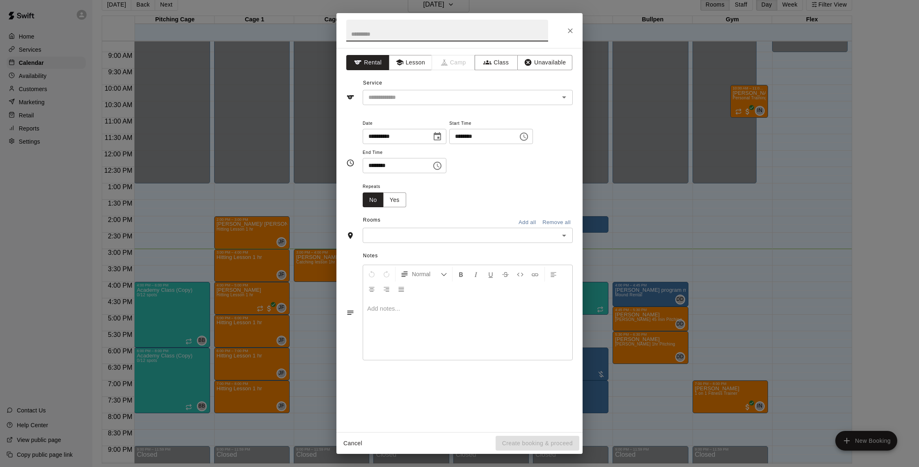
click at [569, 32] on icon "Close" at bounding box center [570, 30] width 5 height 5
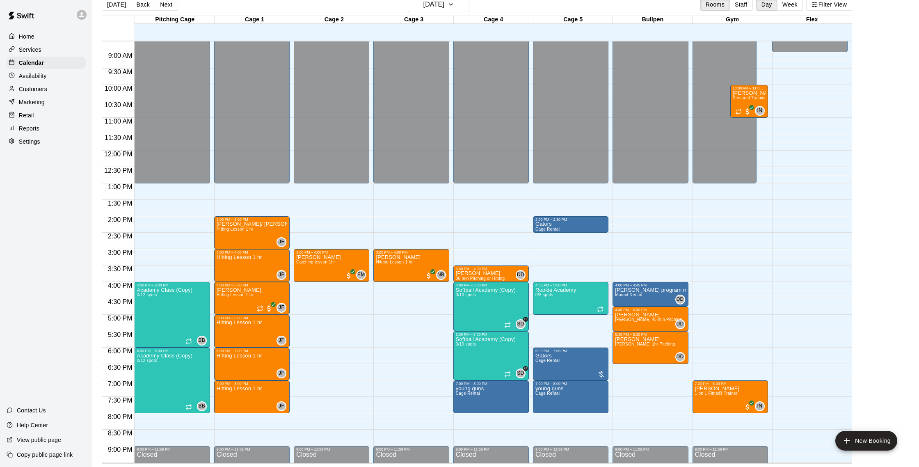
click at [70, 50] on div "Services" at bounding box center [46, 49] width 79 height 12
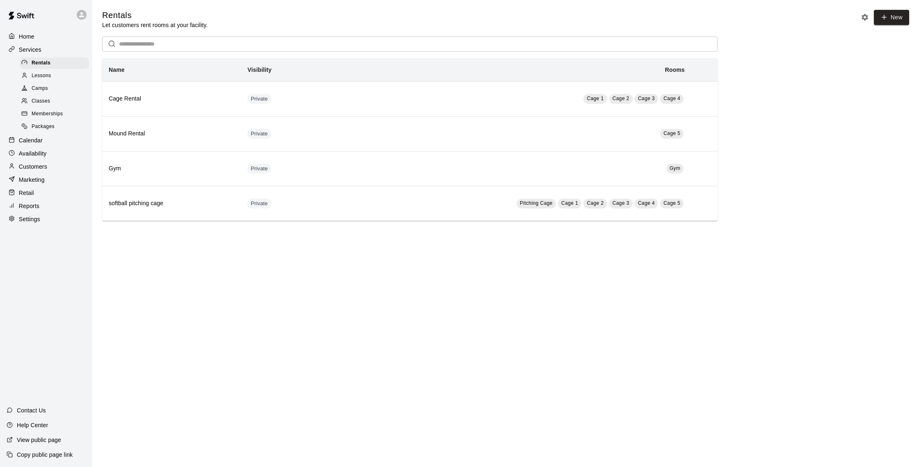
drag, startPoint x: 45, startPoint y: 167, endPoint x: 50, endPoint y: 160, distance: 8.7
click at [45, 167] on p "Customers" at bounding box center [33, 166] width 28 height 8
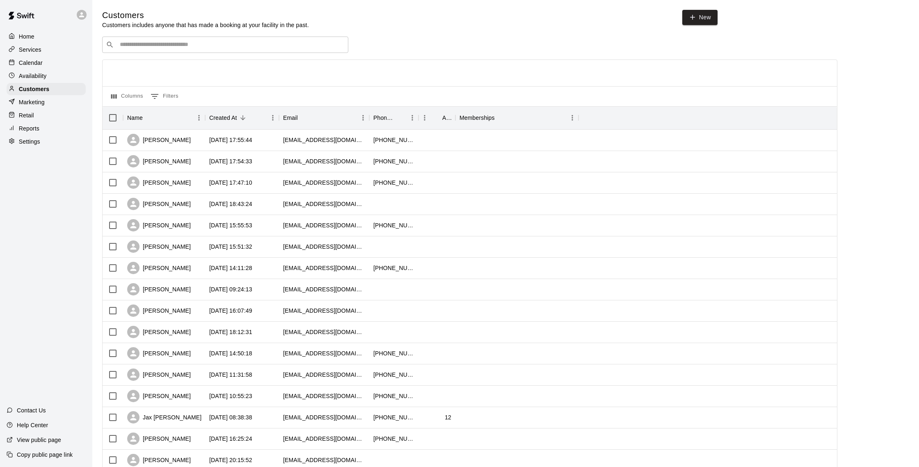
drag, startPoint x: 174, startPoint y: 39, endPoint x: 168, endPoint y: 38, distance: 6.2
click at [174, 39] on div "​ ​" at bounding box center [225, 45] width 246 height 16
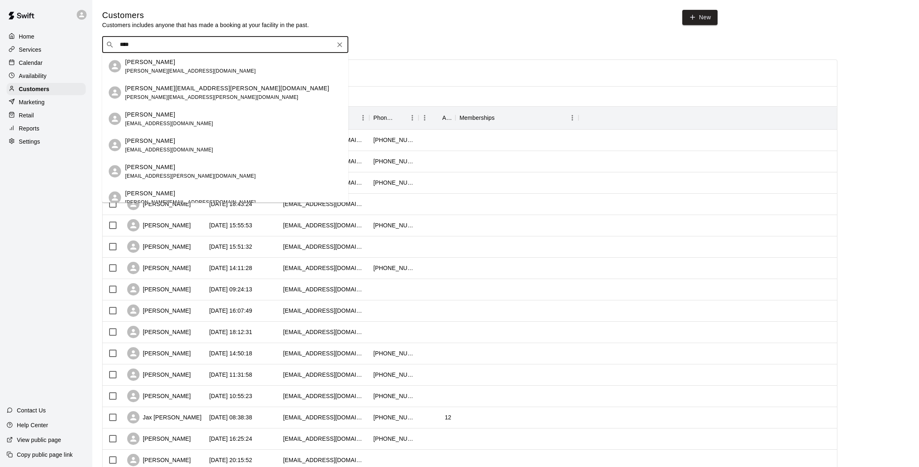
type input "****"
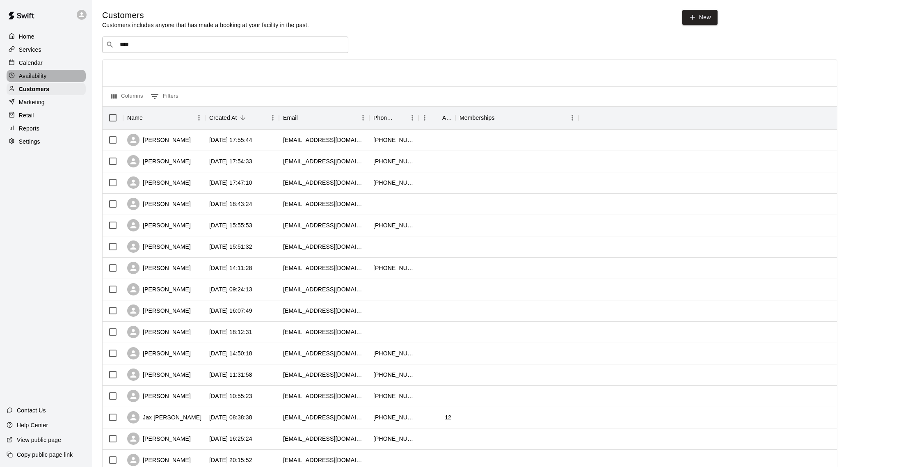
click at [62, 70] on div "Availability" at bounding box center [46, 76] width 79 height 12
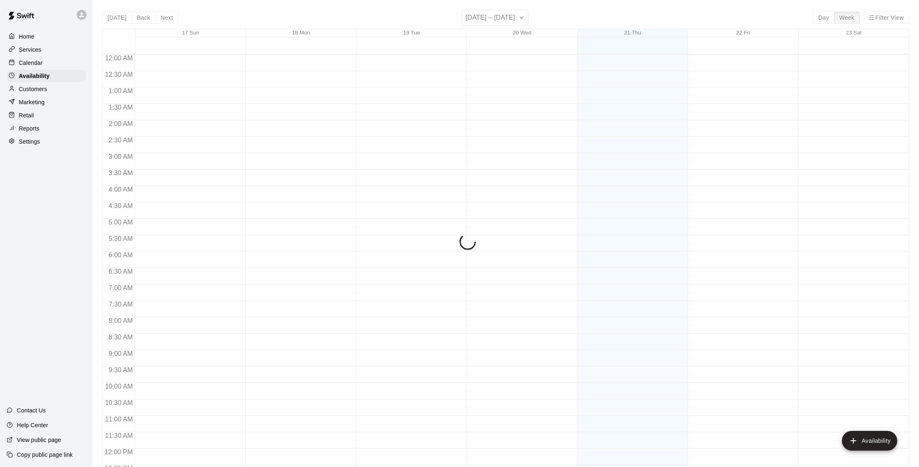
scroll to position [366, 0]
click at [63, 66] on div "Calendar" at bounding box center [46, 63] width 79 height 12
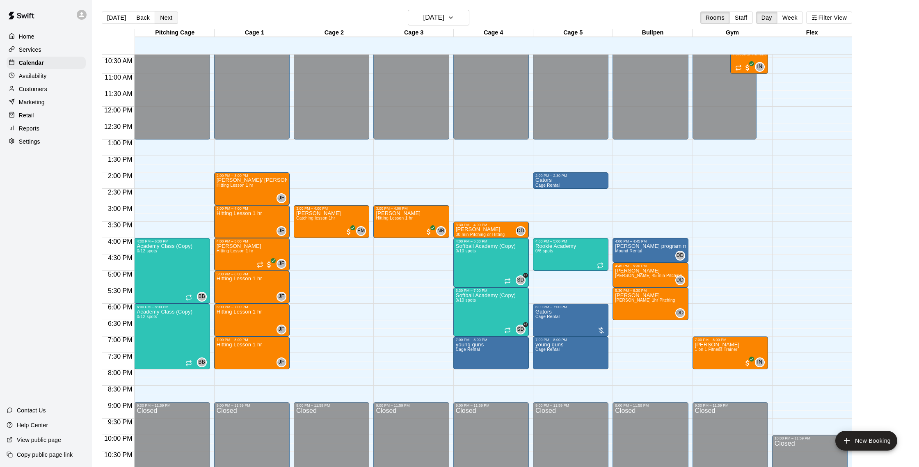
scroll to position [2, 0]
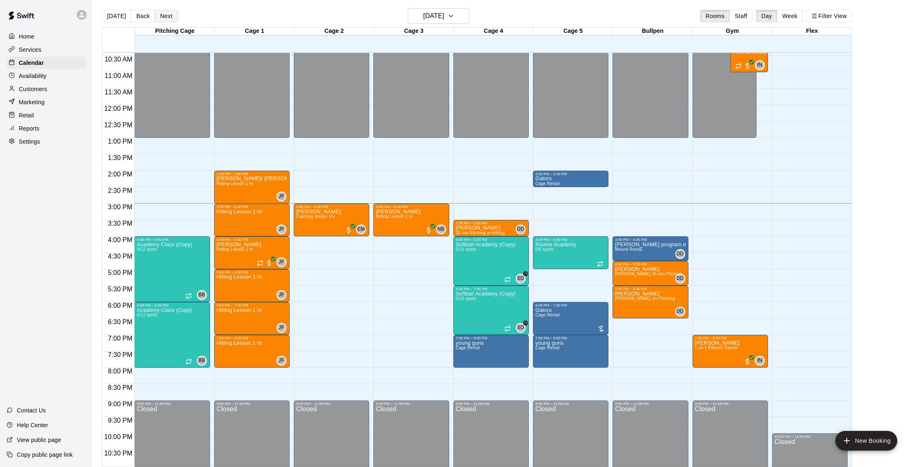
click at [163, 18] on button "Next" at bounding box center [166, 16] width 23 height 12
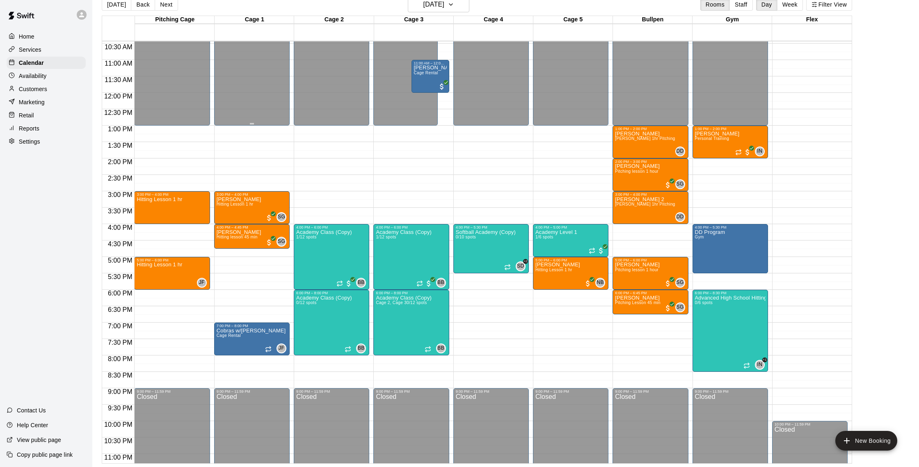
scroll to position [343, 0]
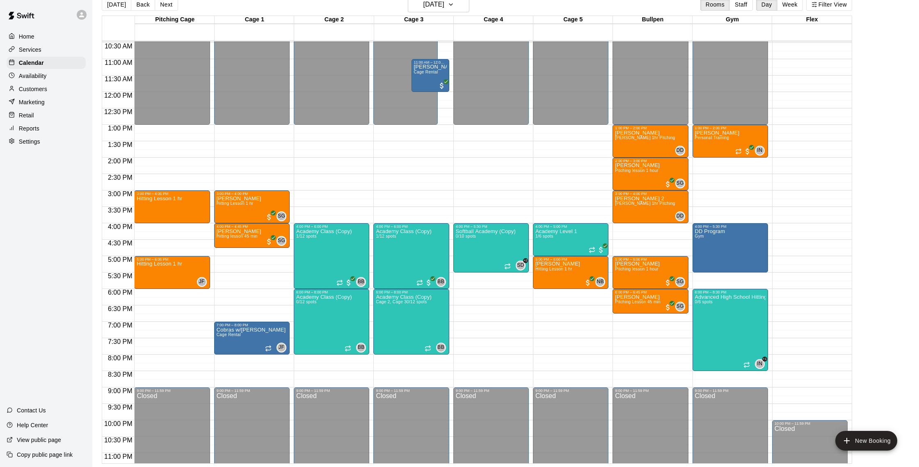
click at [53, 91] on div "Customers" at bounding box center [46, 89] width 79 height 12
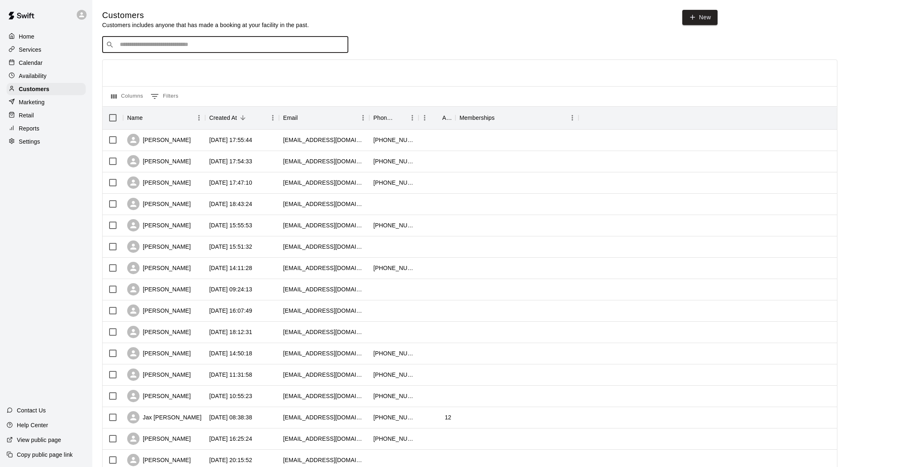
click at [178, 43] on input "Search customers by name or email" at bounding box center [230, 45] width 227 height 8
click at [27, 59] on p "Calendar" at bounding box center [31, 63] width 24 height 8
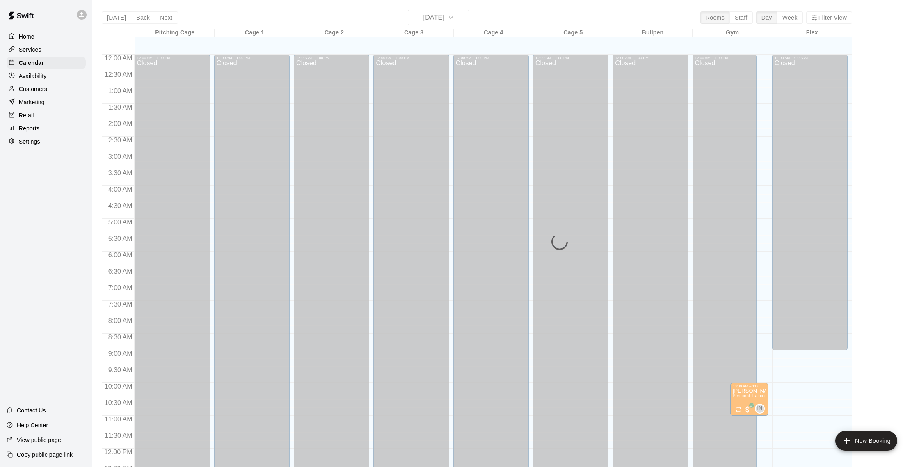
scroll to position [342, 0]
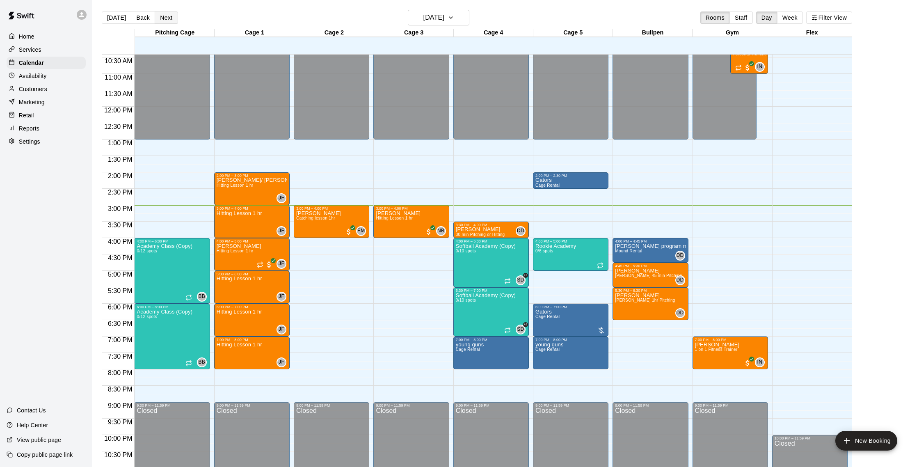
click at [165, 24] on div "[DATE] Back [DATE][DATE] Rooms Staff Day Week Filter View" at bounding box center [477, 19] width 750 height 19
click at [166, 21] on button "Next" at bounding box center [166, 17] width 23 height 12
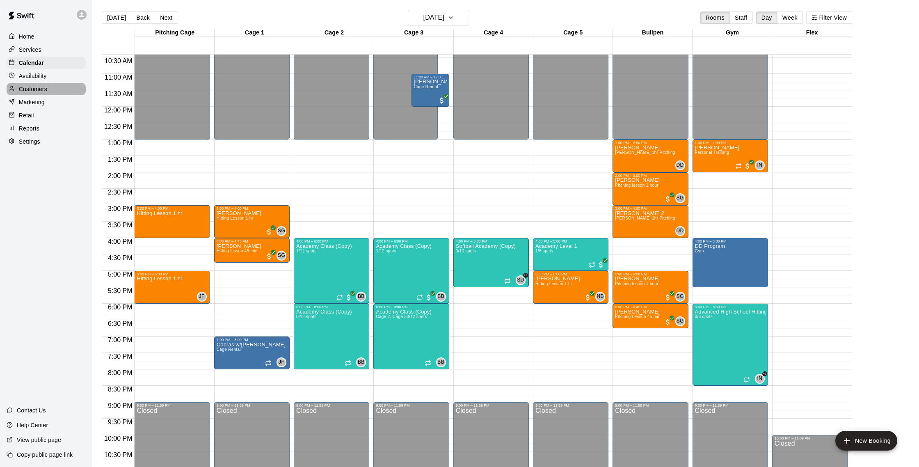
click at [42, 92] on p "Customers" at bounding box center [33, 89] width 28 height 8
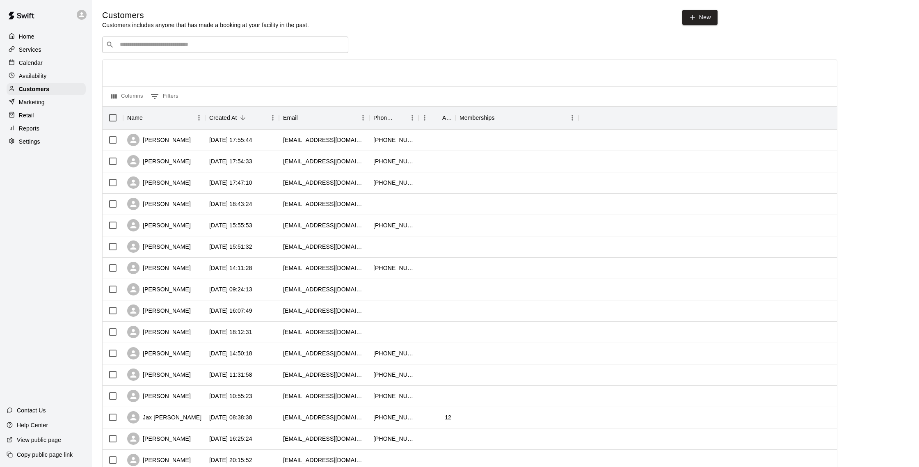
click at [213, 47] on input "Search customers by name or email" at bounding box center [230, 45] width 227 height 8
type input "****"
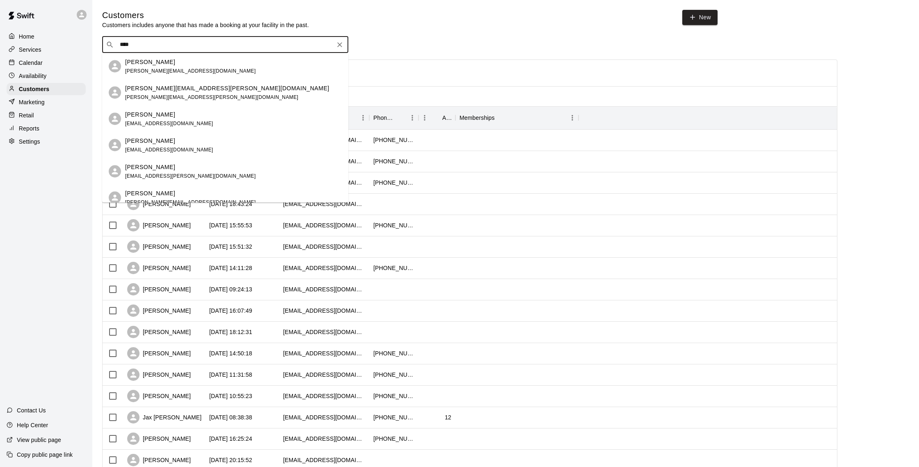
click at [194, 67] on div "[PERSON_NAME] [PERSON_NAME][EMAIL_ADDRESS][DOMAIN_NAME]" at bounding box center [190, 66] width 130 height 18
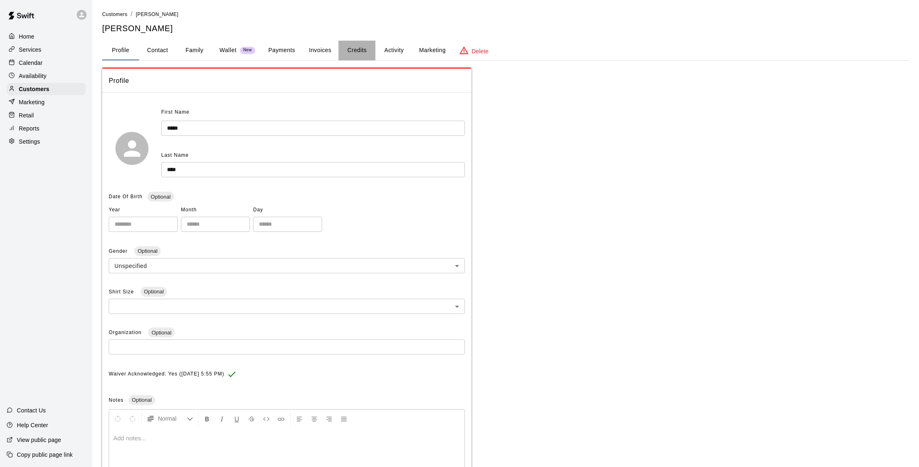
click at [355, 51] on button "Credits" at bounding box center [357, 51] width 37 height 20
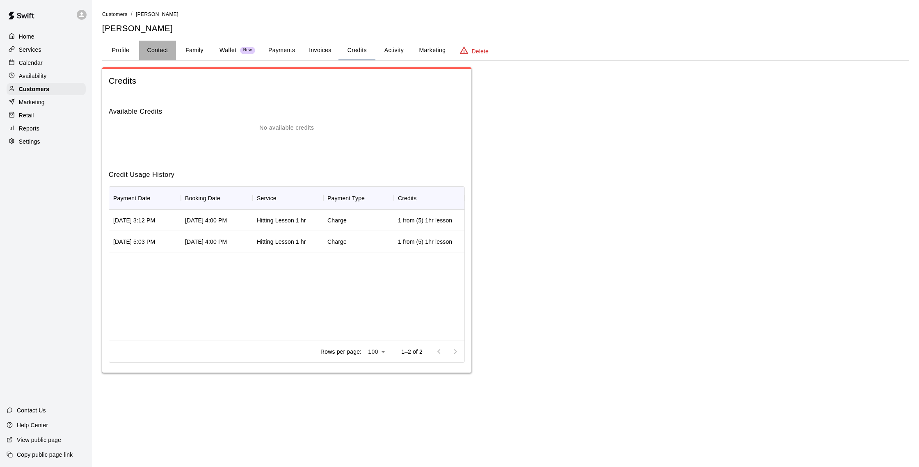
click at [169, 50] on button "Contact" at bounding box center [157, 51] width 37 height 20
select select "**"
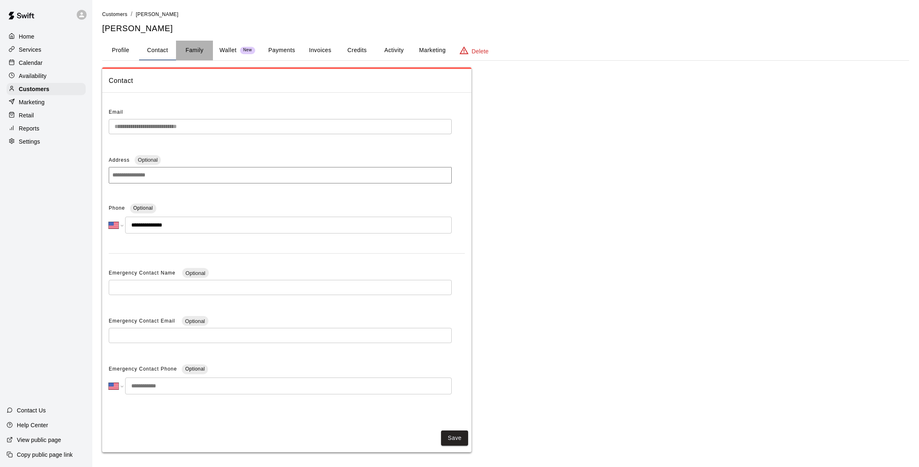
click at [203, 51] on button "Family" at bounding box center [194, 51] width 37 height 20
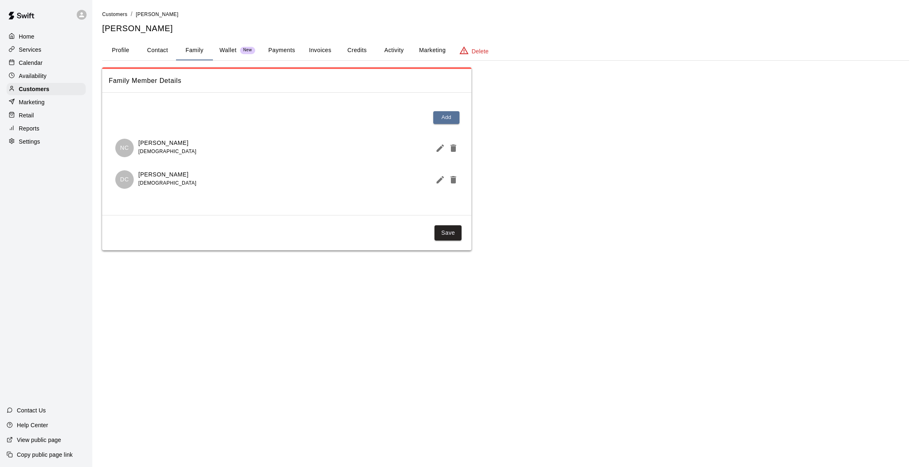
click at [295, 46] on button "Payments" at bounding box center [282, 51] width 40 height 20
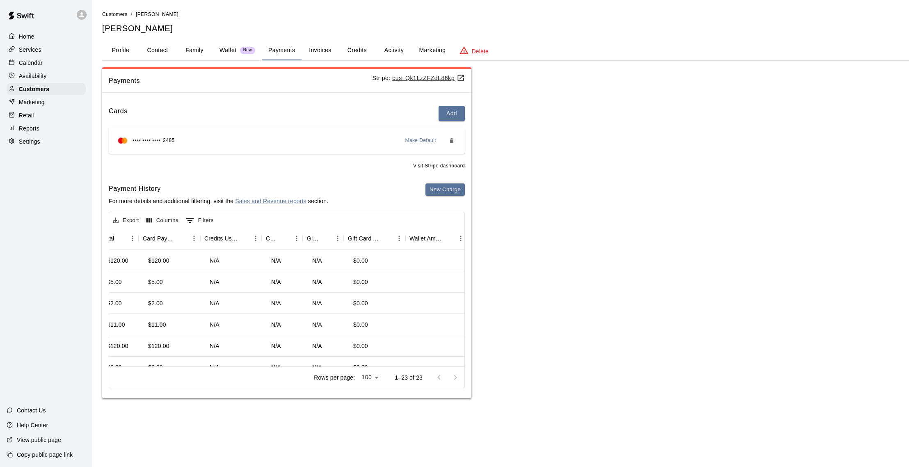
scroll to position [0, 748]
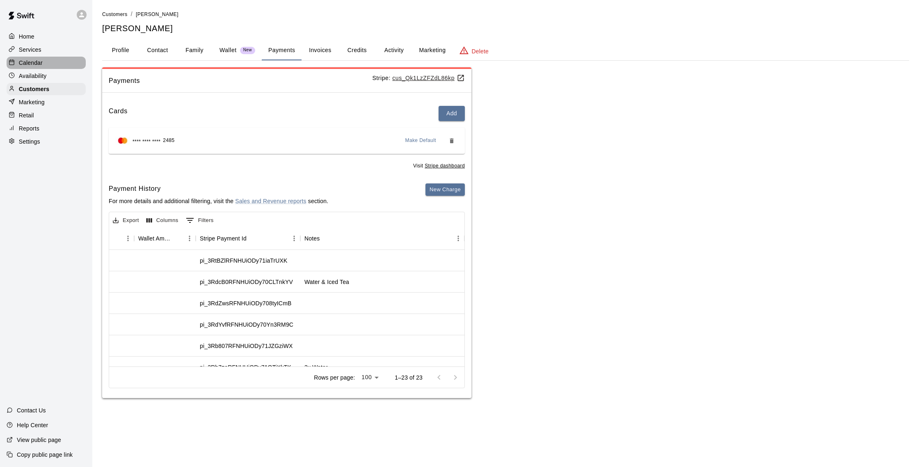
click at [58, 60] on div "Calendar" at bounding box center [46, 63] width 79 height 12
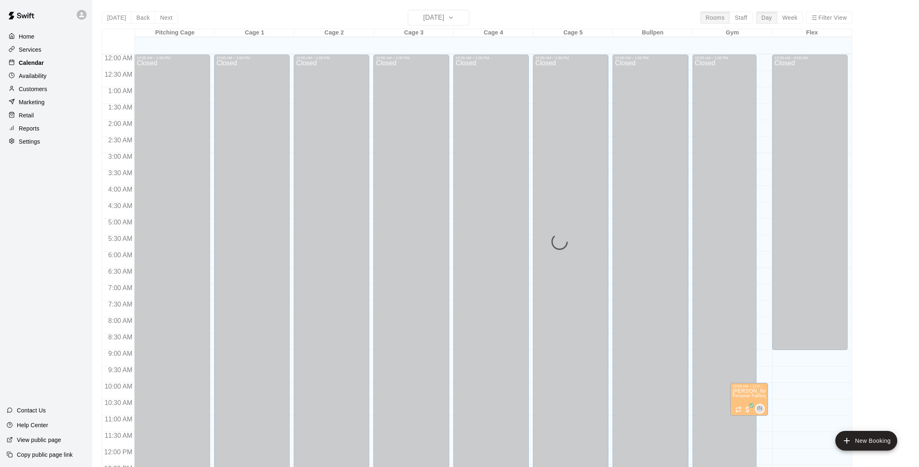
scroll to position [342, 0]
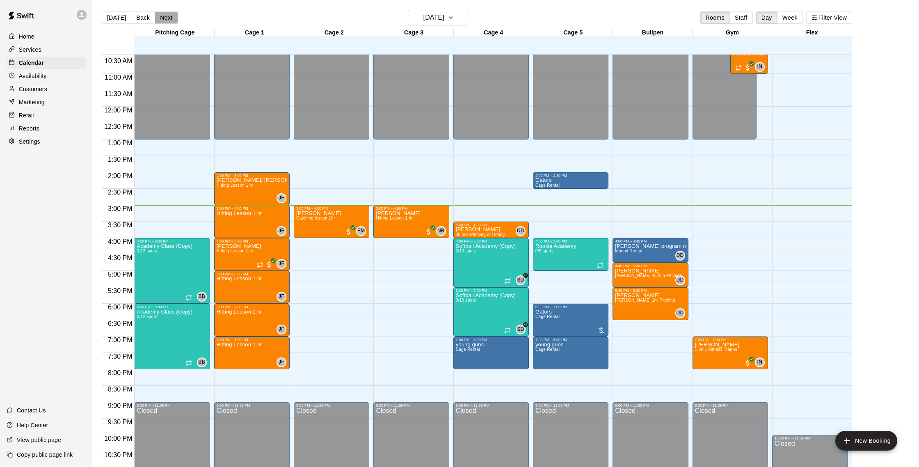
click at [172, 23] on button "Next" at bounding box center [166, 17] width 23 height 12
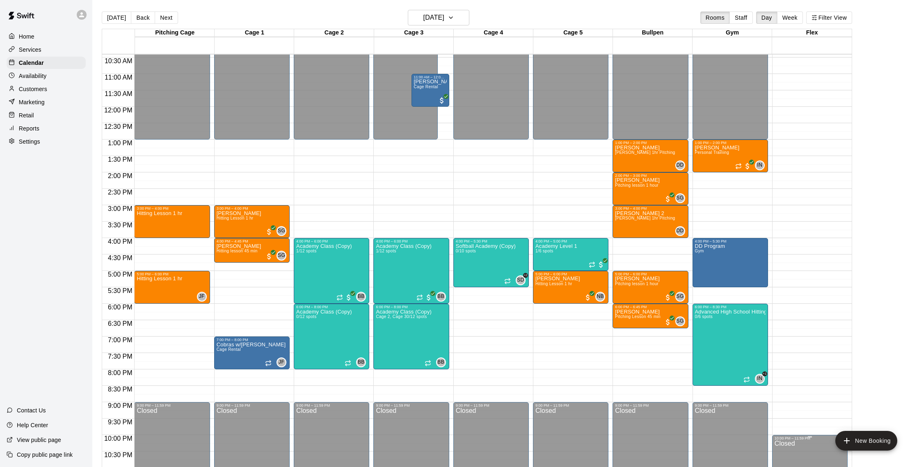
drag, startPoint x: 859, startPoint y: 444, endPoint x: 828, endPoint y: 446, distance: 31.3
click at [859, 444] on button "New Booking" at bounding box center [866, 441] width 62 height 20
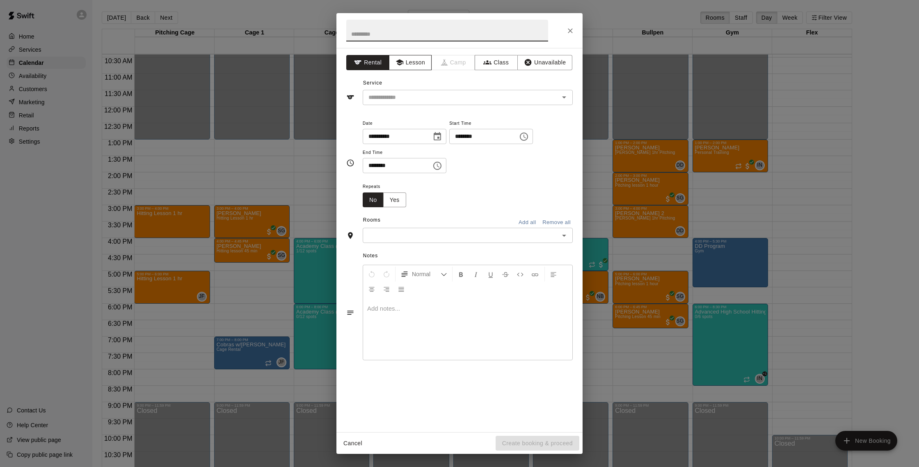
click at [421, 60] on button "Lesson" at bounding box center [410, 62] width 43 height 15
click at [439, 98] on input "text" at bounding box center [455, 97] width 181 height 10
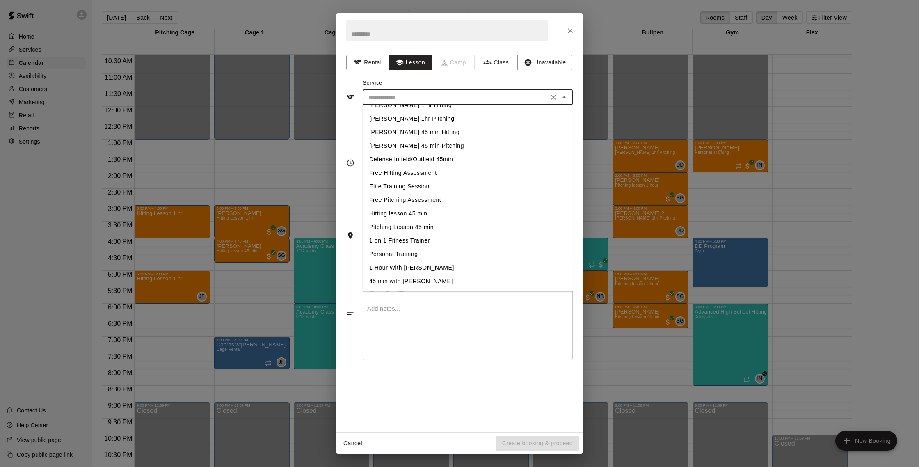
scroll to position [0, 0]
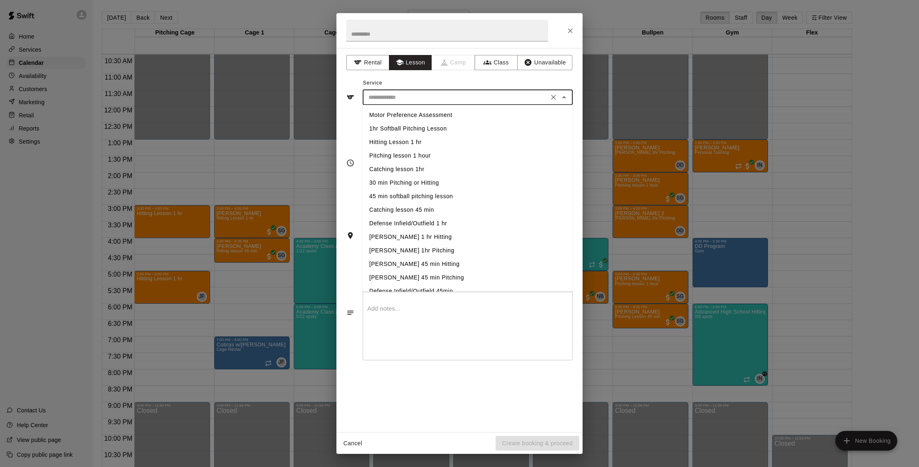
click at [421, 141] on li "Hitting Lesson 1 hr" at bounding box center [468, 142] width 210 height 14
type input "**********"
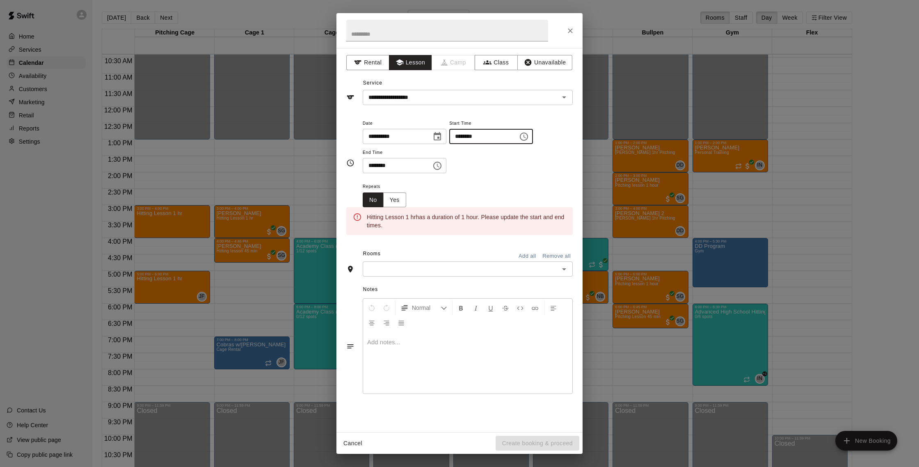
click at [465, 140] on input "********" at bounding box center [480, 136] width 63 height 15
type input "********"
click at [373, 167] on input "********" at bounding box center [394, 165] width 63 height 15
type input "********"
click at [463, 137] on input "********" at bounding box center [480, 136] width 63 height 15
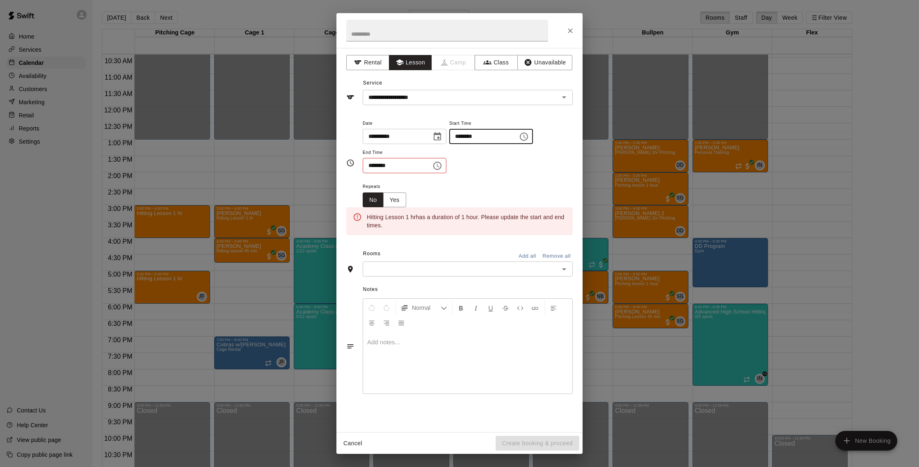
type input "********"
click at [377, 165] on input "********" at bounding box center [394, 165] width 63 height 15
click at [375, 166] on input "********" at bounding box center [394, 165] width 63 height 15
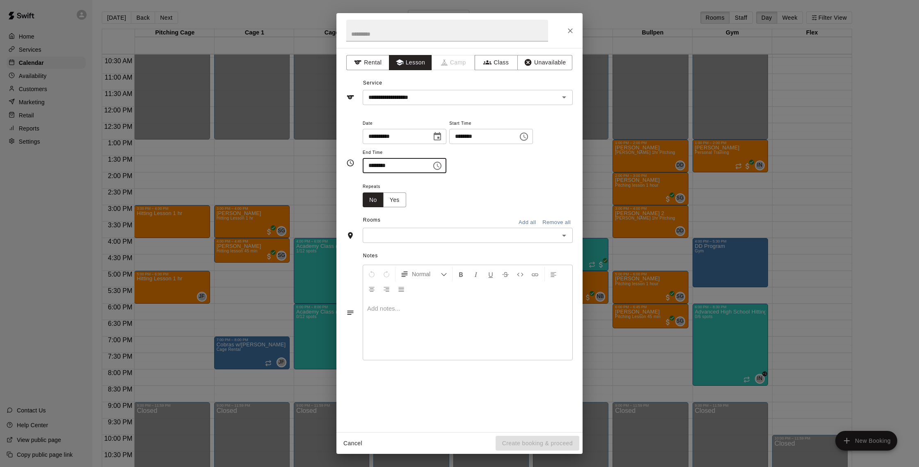
type input "********"
click at [527, 236] on input "text" at bounding box center [461, 235] width 192 height 10
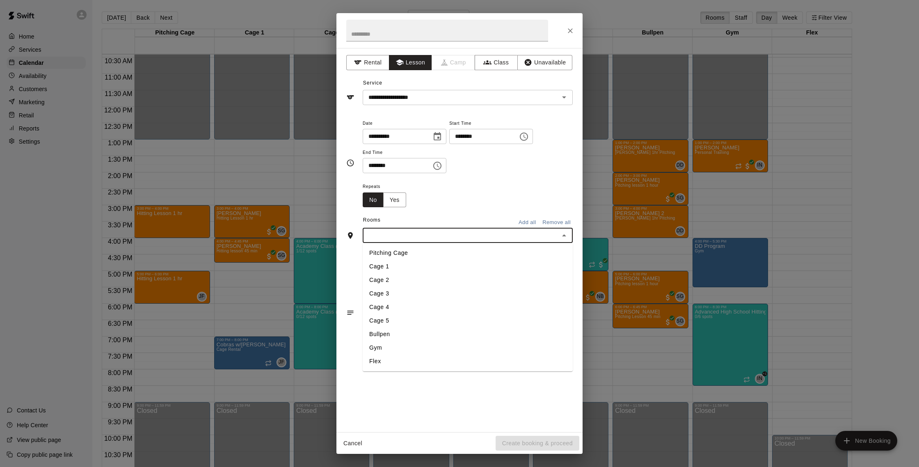
click at [455, 307] on li "Cage 4" at bounding box center [468, 307] width 210 height 14
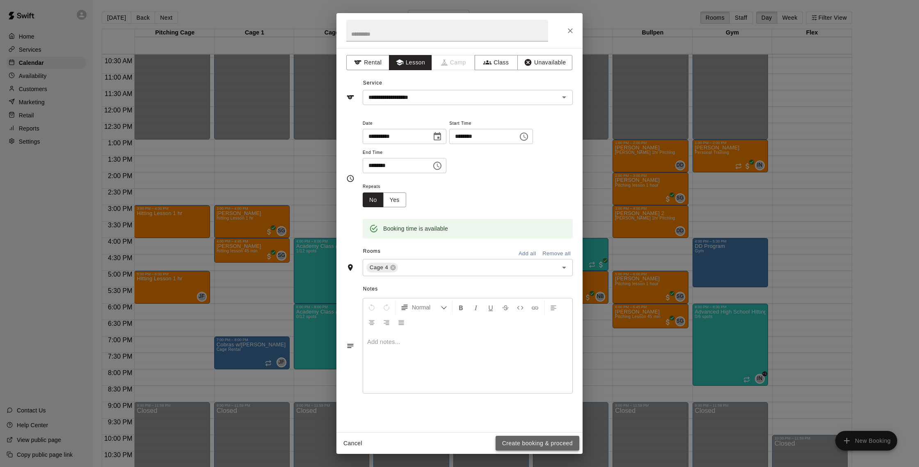
click at [527, 442] on button "Create booking & proceed" at bounding box center [538, 443] width 84 height 15
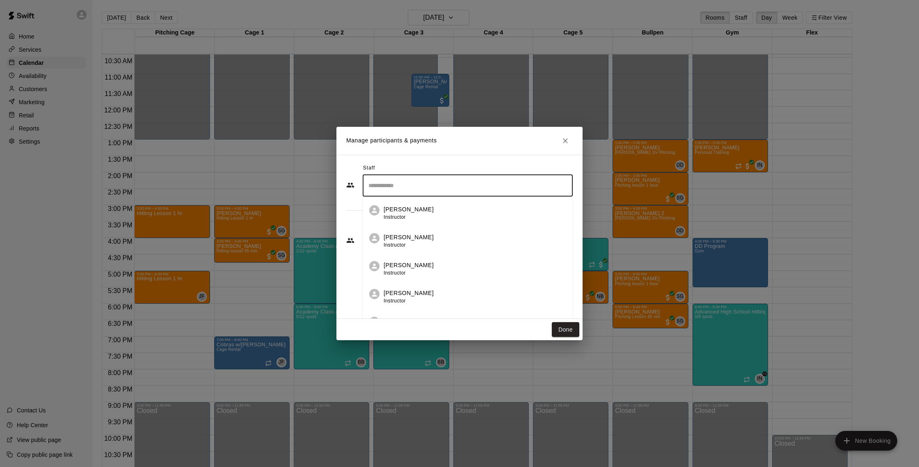
click at [458, 190] on input "Search staff" at bounding box center [467, 185] width 203 height 14
click at [442, 260] on li "[PERSON_NAME] Instructor" at bounding box center [468, 266] width 210 height 28
drag, startPoint x: 451, startPoint y: 243, endPoint x: 443, endPoint y: 247, distance: 8.6
click at [448, 244] on input "Start typing to search customers..." at bounding box center [467, 240] width 203 height 8
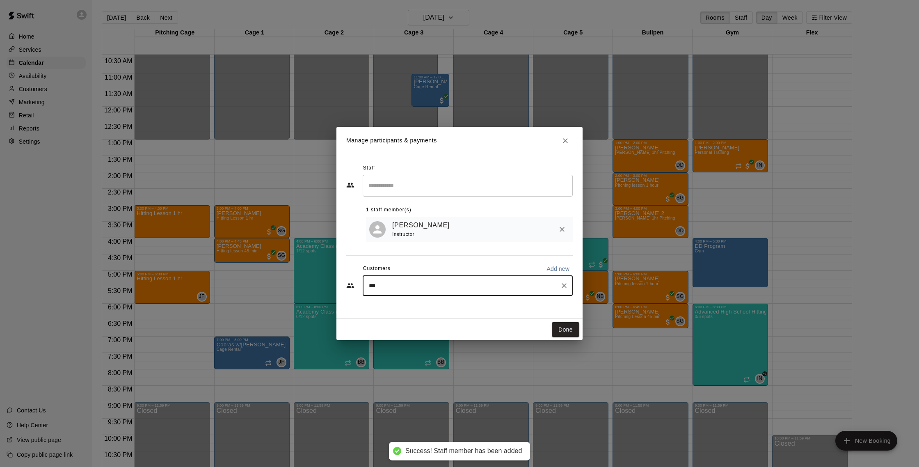
type input "****"
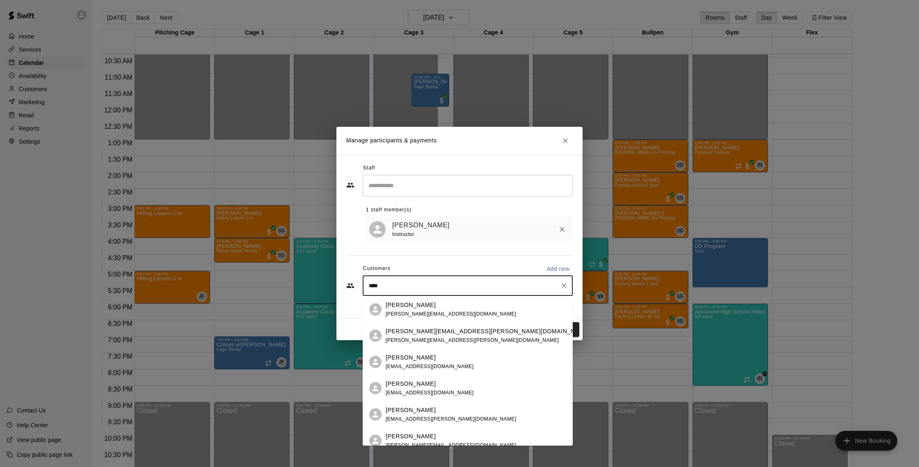
drag, startPoint x: 430, startPoint y: 307, endPoint x: 470, endPoint y: 237, distance: 80.9
click at [431, 306] on div "[PERSON_NAME]" at bounding box center [451, 305] width 130 height 9
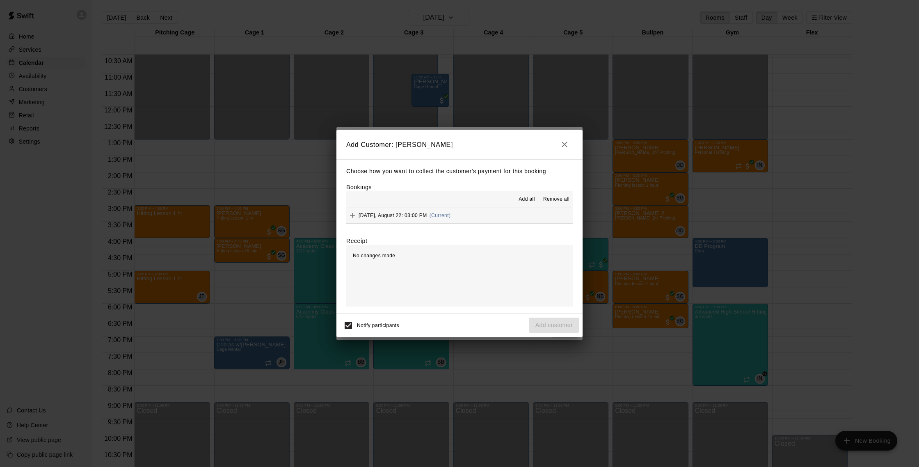
click at [496, 218] on button "[DATE], August 22: 03:00 PM (Current)" at bounding box center [459, 215] width 226 height 15
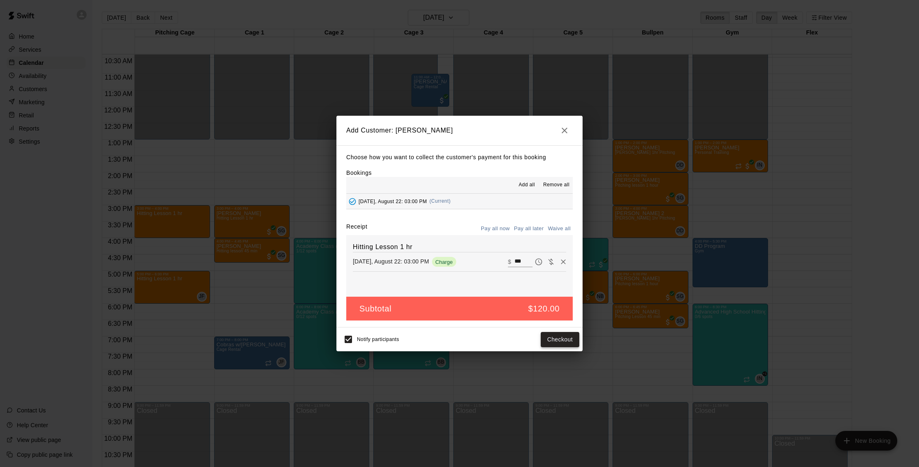
click at [556, 339] on button "Checkout" at bounding box center [560, 339] width 39 height 15
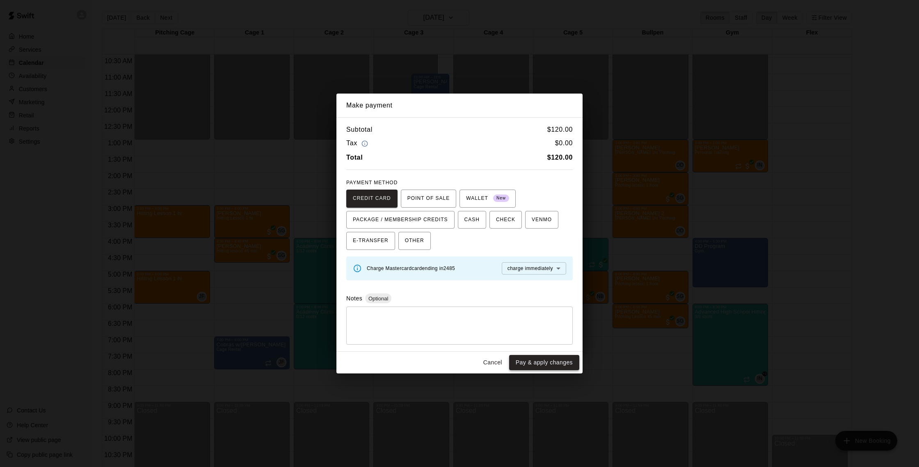
click at [554, 359] on button "Pay & apply changes" at bounding box center [544, 362] width 70 height 15
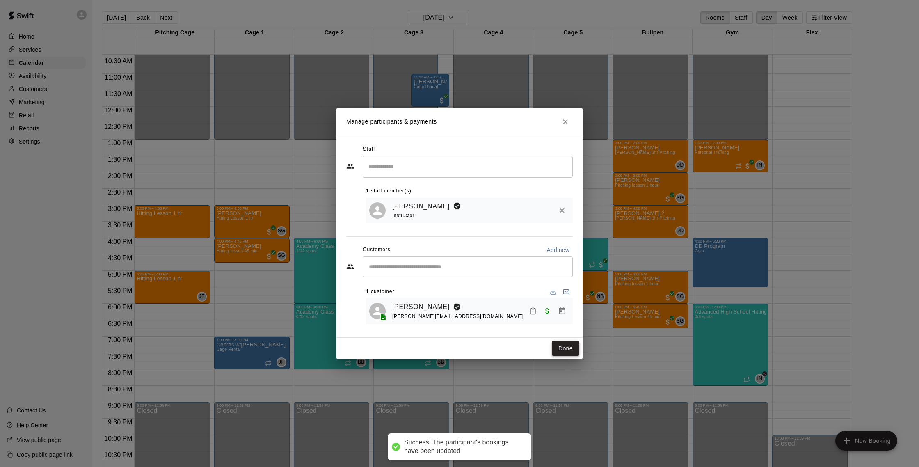
click at [563, 352] on button "Done" at bounding box center [565, 348] width 27 height 15
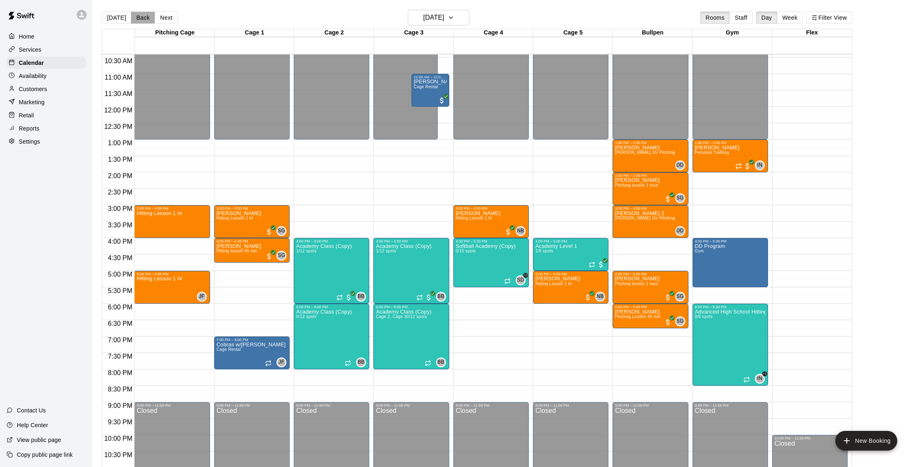
click at [136, 18] on button "Back" at bounding box center [143, 17] width 24 height 12
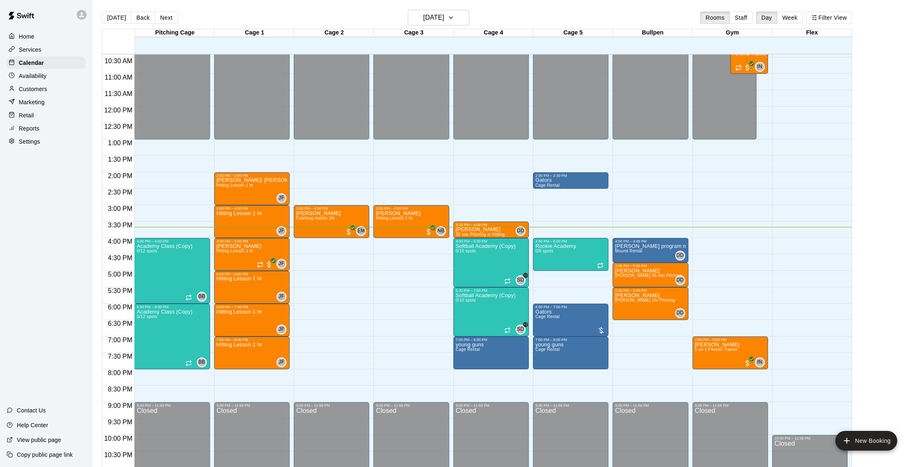
scroll to position [366, 0]
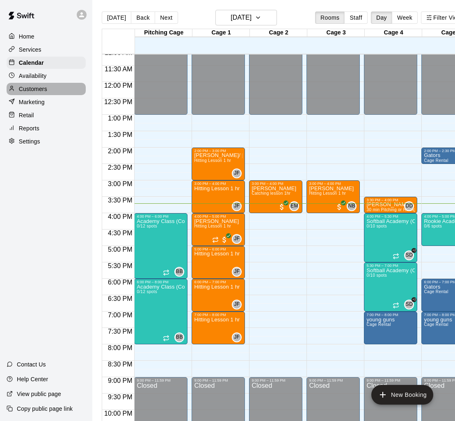
click at [37, 89] on p "Customers" at bounding box center [33, 89] width 28 height 8
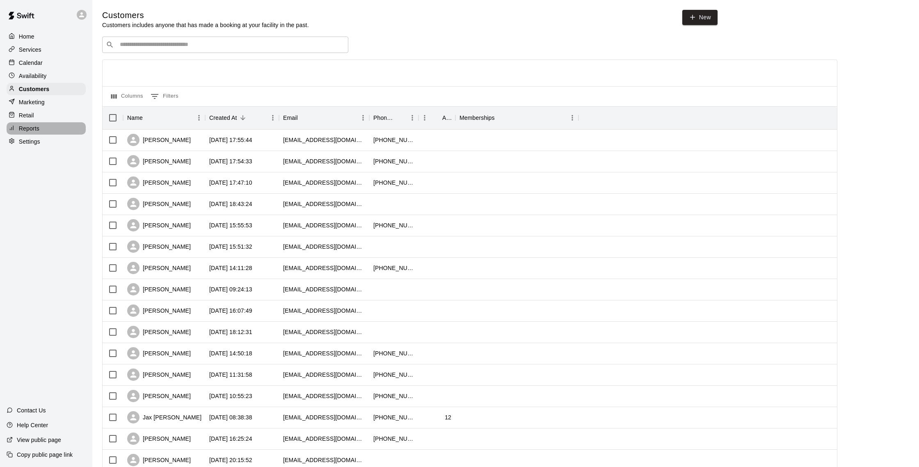
click at [33, 126] on p "Reports" at bounding box center [29, 128] width 21 height 8
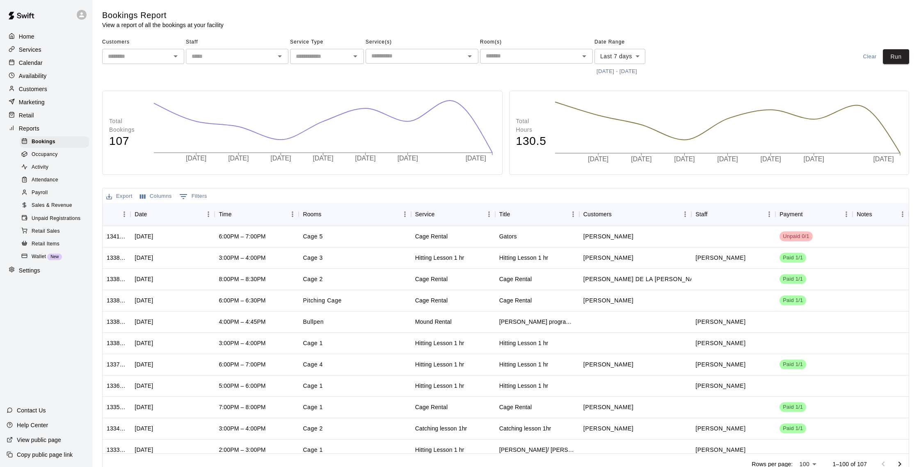
click at [356, 57] on icon "Open" at bounding box center [355, 56] width 10 height 10
click at [322, 119] on li "Classes" at bounding box center [327, 115] width 74 height 14
type input "*******"
click at [472, 58] on icon "Open" at bounding box center [470, 56] width 10 height 10
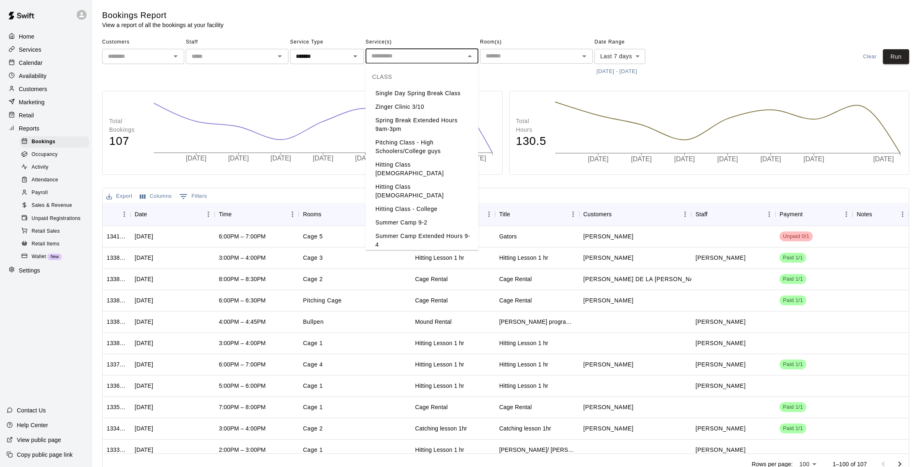
click at [429, 34] on main "Bookings Report View a report of all the bookings at your facility Customers ​ …" at bounding box center [505, 242] width 807 height 465
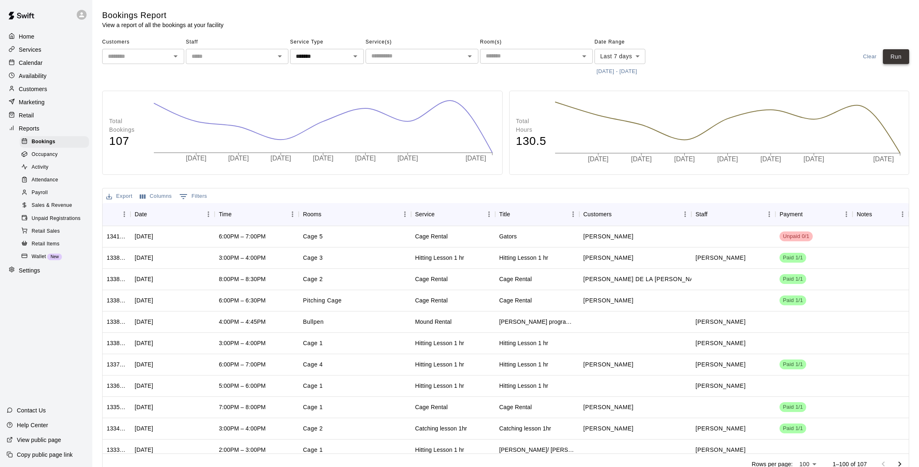
click at [895, 59] on button "Run" at bounding box center [896, 56] width 26 height 15
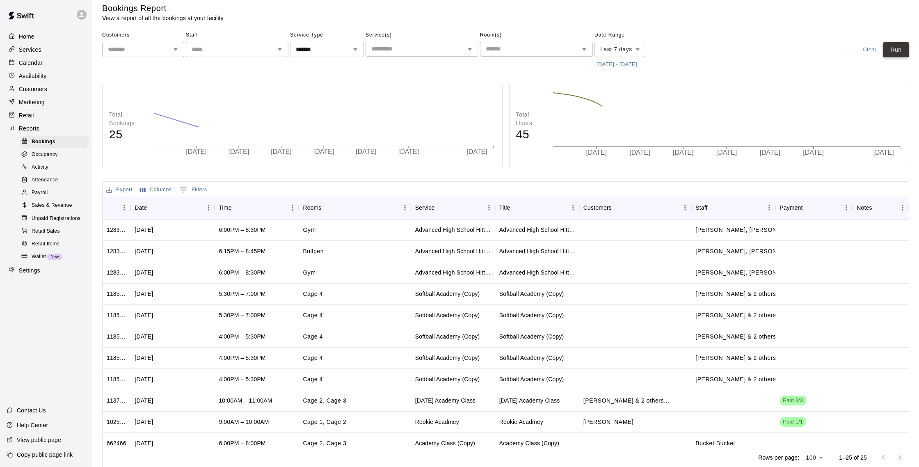
scroll to position [9, 0]
click at [176, 49] on icon "Open" at bounding box center [176, 48] width 10 height 10
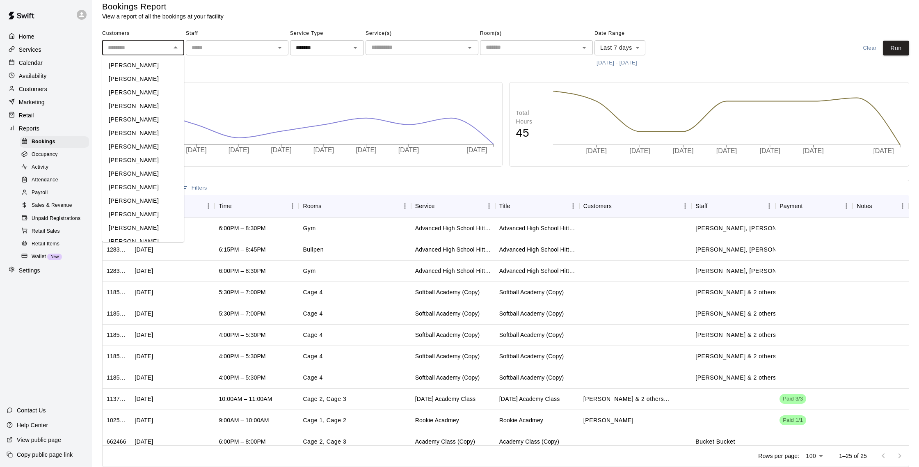
scroll to position [8, 0]
click at [176, 49] on icon "Close" at bounding box center [176, 48] width 10 height 10
click at [281, 48] on icon "Open" at bounding box center [280, 48] width 10 height 10
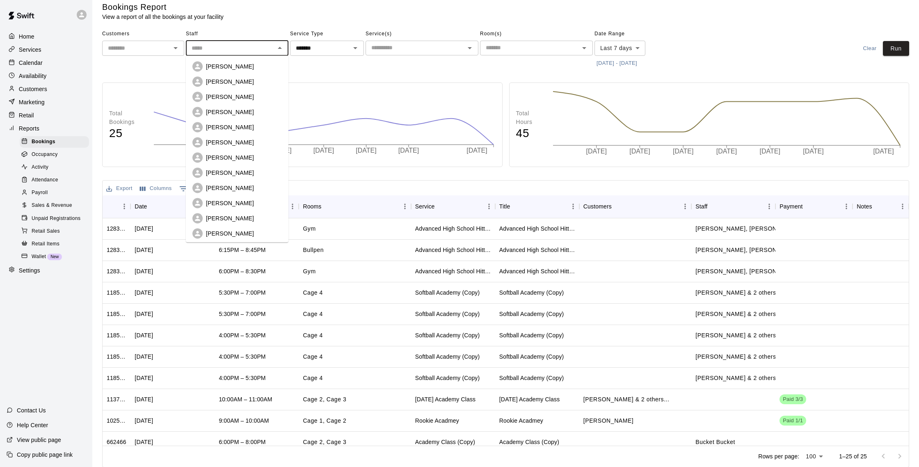
scroll to position [8, 0]
click at [438, 54] on div "​" at bounding box center [422, 48] width 113 height 15
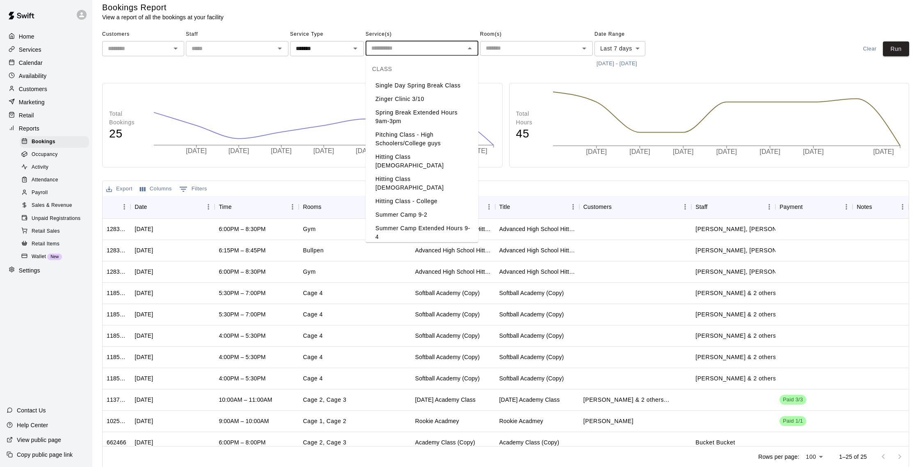
click at [426, 156] on li "Hitting Class [DEMOGRAPHIC_DATA]" at bounding box center [422, 161] width 113 height 22
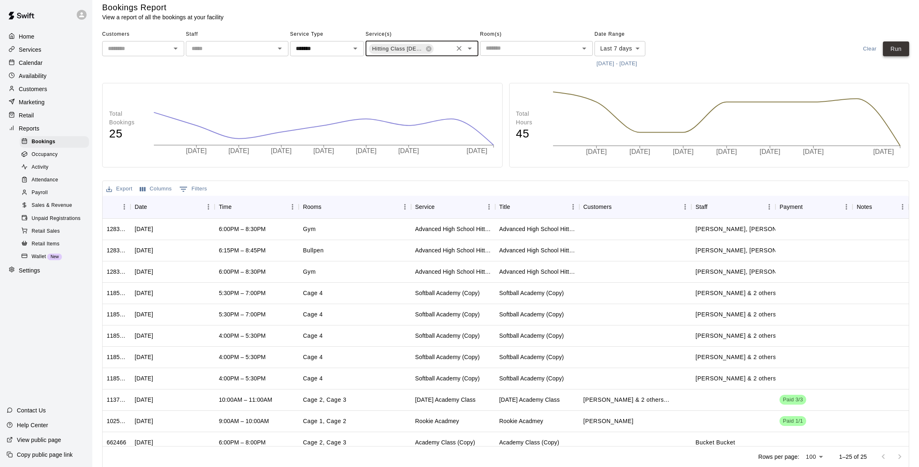
click at [895, 48] on button "Run" at bounding box center [896, 48] width 26 height 15
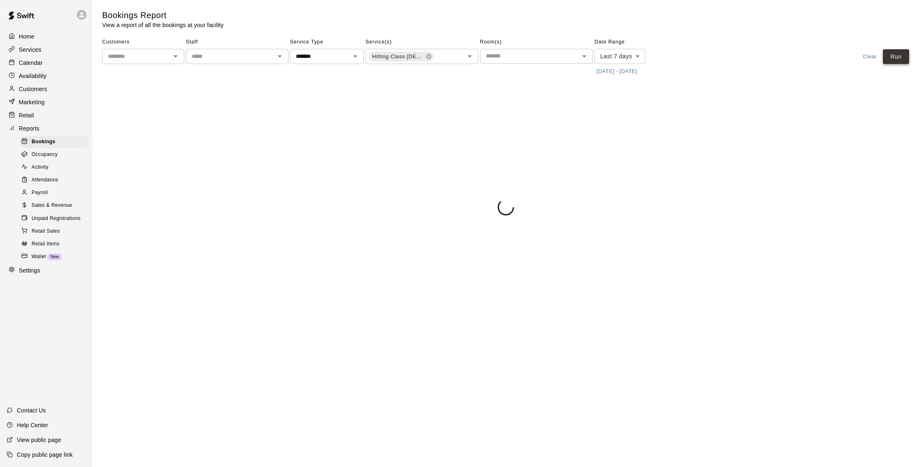
scroll to position [0, 0]
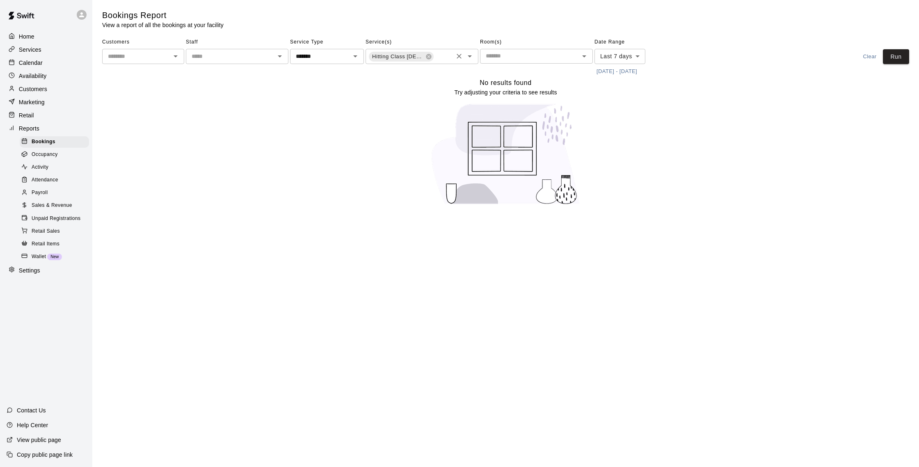
click at [469, 57] on icon "Open" at bounding box center [470, 56] width 10 height 10
click at [301, 104] on div "No results found Try adjusting your criteria to see results" at bounding box center [505, 145] width 807 height 134
click at [63, 204] on span "Sales & Revenue" at bounding box center [52, 205] width 41 height 8
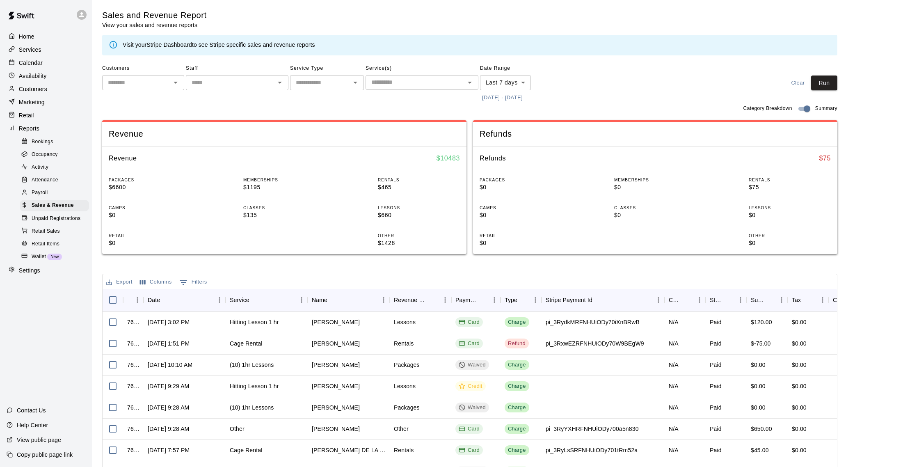
scroll to position [0, 0]
click at [32, 192] on span "Payroll" at bounding box center [40, 193] width 16 height 8
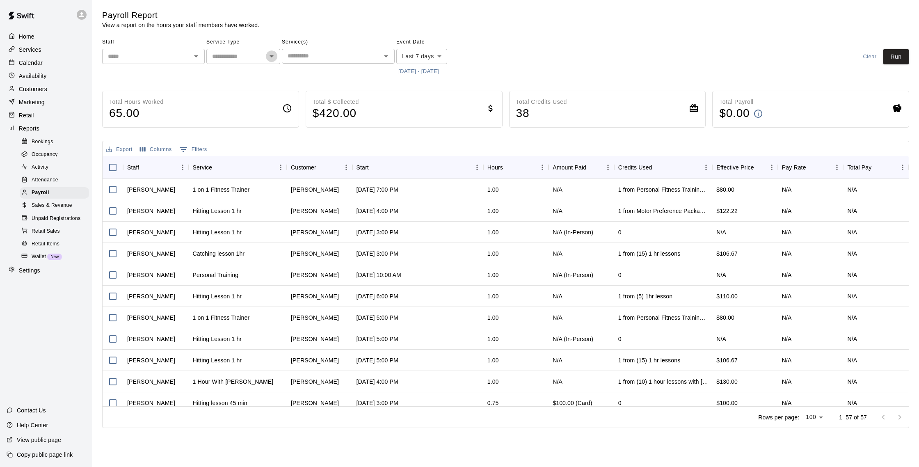
click at [271, 57] on icon "Open" at bounding box center [272, 56] width 10 height 10
click at [247, 99] on li "Classes" at bounding box center [243, 101] width 74 height 14
type input "*******"
click at [902, 57] on button "Run" at bounding box center [896, 56] width 26 height 15
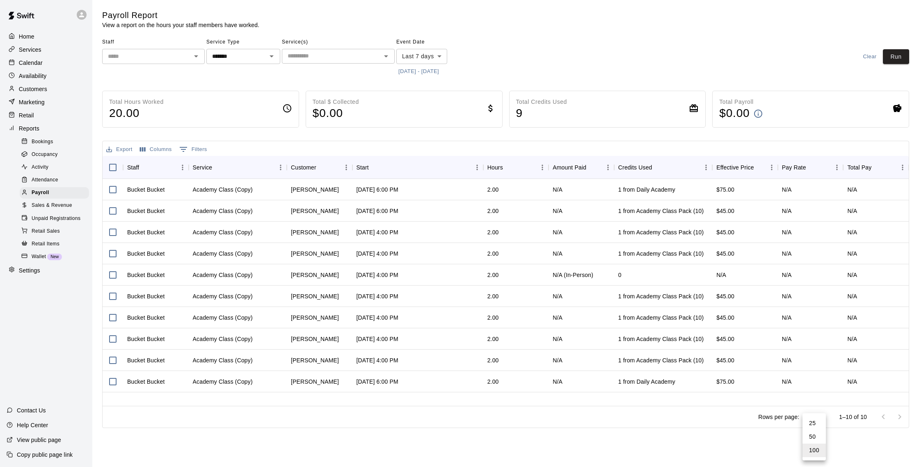
click at [819, 416] on body "Home Services Calendar Availability Customers Marketing Retail Reports Bookings…" at bounding box center [459, 215] width 919 height 431
click at [819, 416] on ul "25 50 100" at bounding box center [814, 436] width 23 height 47
